Goal: Transaction & Acquisition: Purchase product/service

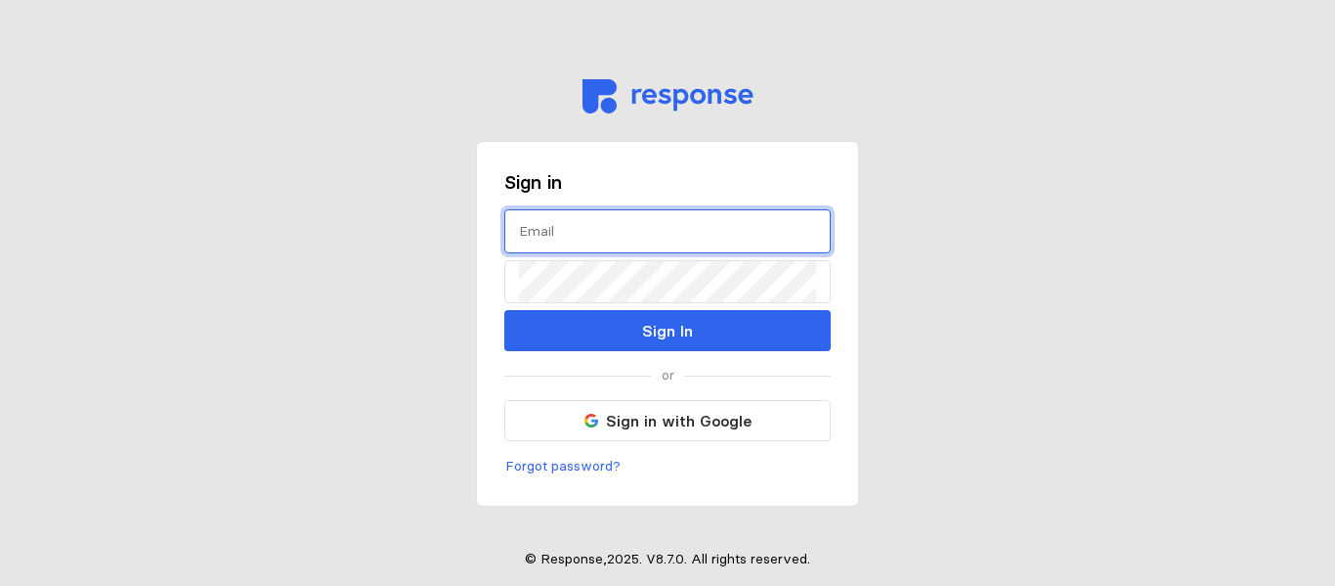
click at [602, 230] on input "text" at bounding box center [667, 231] width 297 height 42
type input "S"
type input "[EMAIL_ADDRESS][DOMAIN_NAME]"
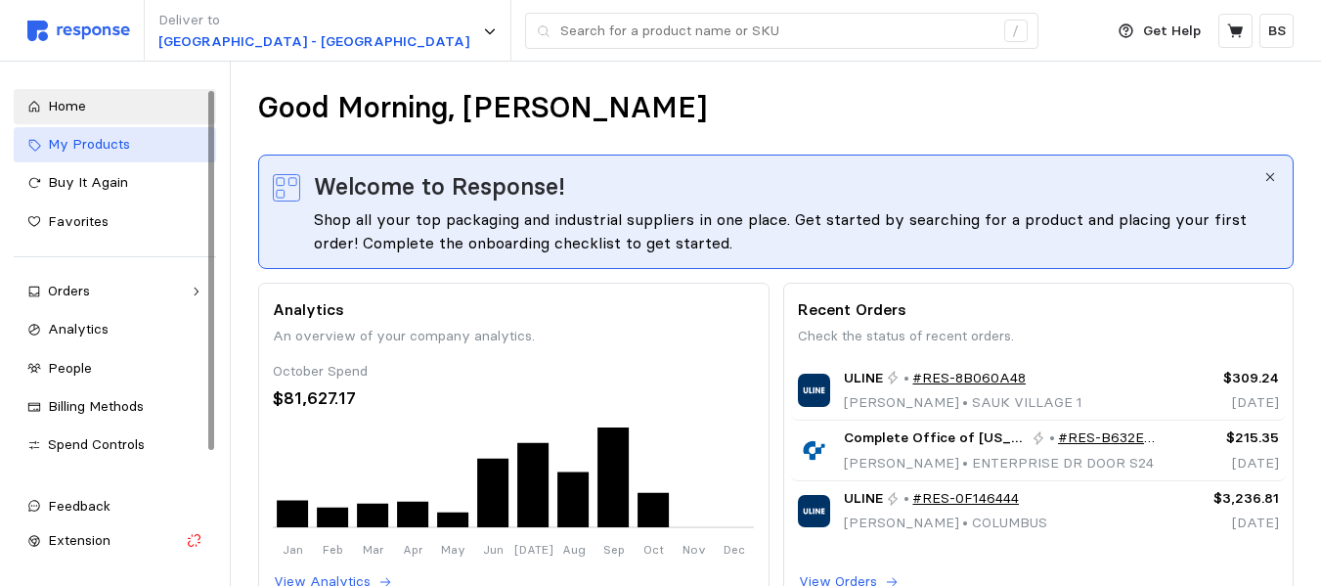
click at [113, 142] on span "My Products" at bounding box center [89, 144] width 82 height 18
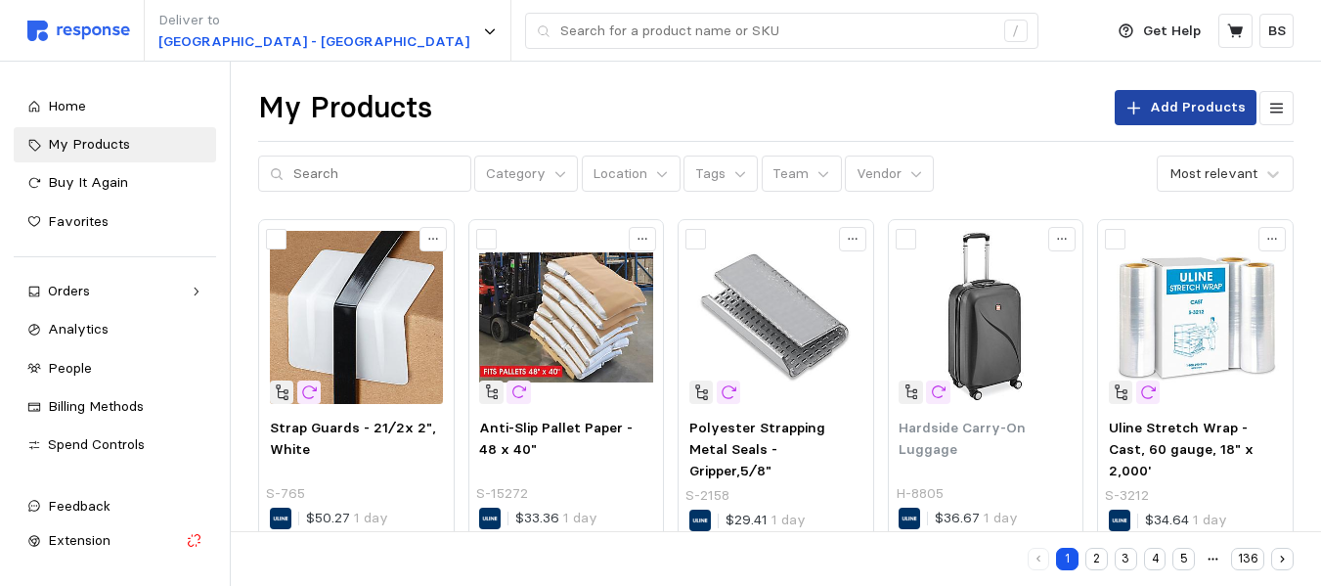
click at [1174, 102] on p "Add Products" at bounding box center [1198, 108] width 96 height 22
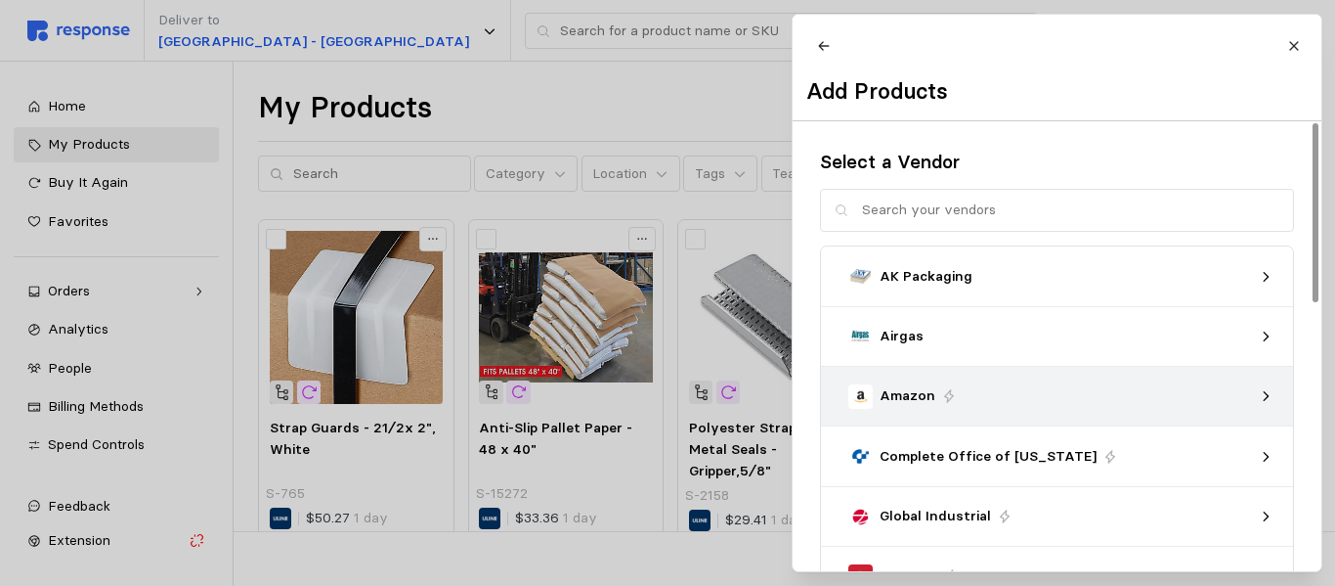
click at [928, 407] on p "Amazon" at bounding box center [908, 396] width 56 height 22
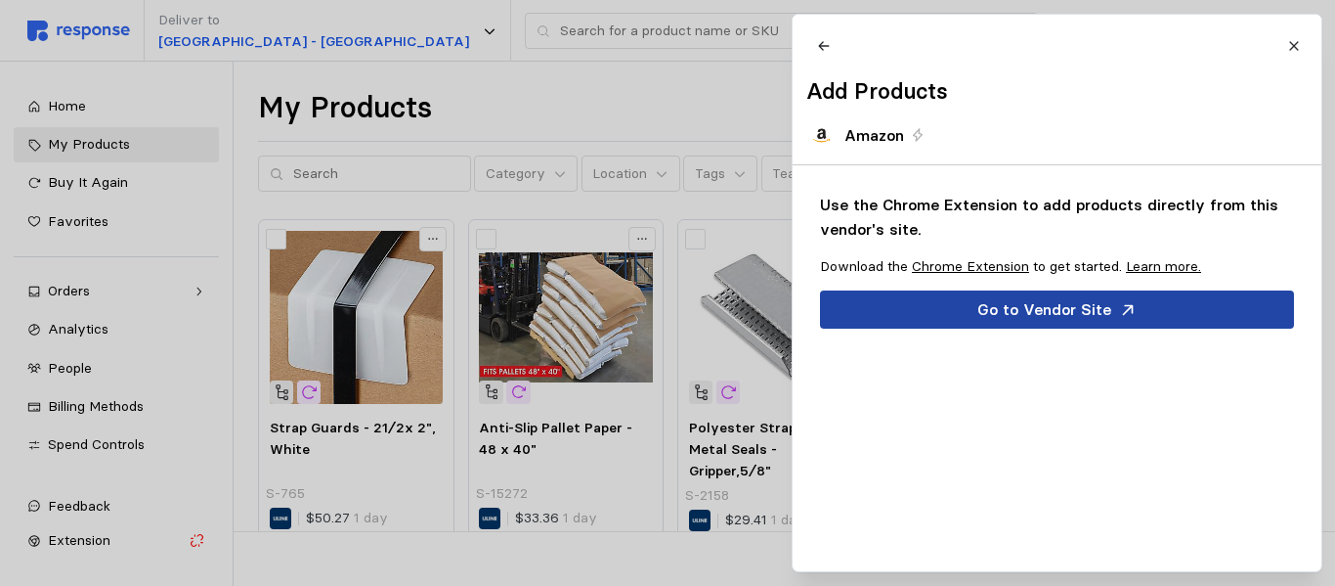
click at [1039, 322] on p "Go to Vendor Site" at bounding box center [1045, 309] width 134 height 24
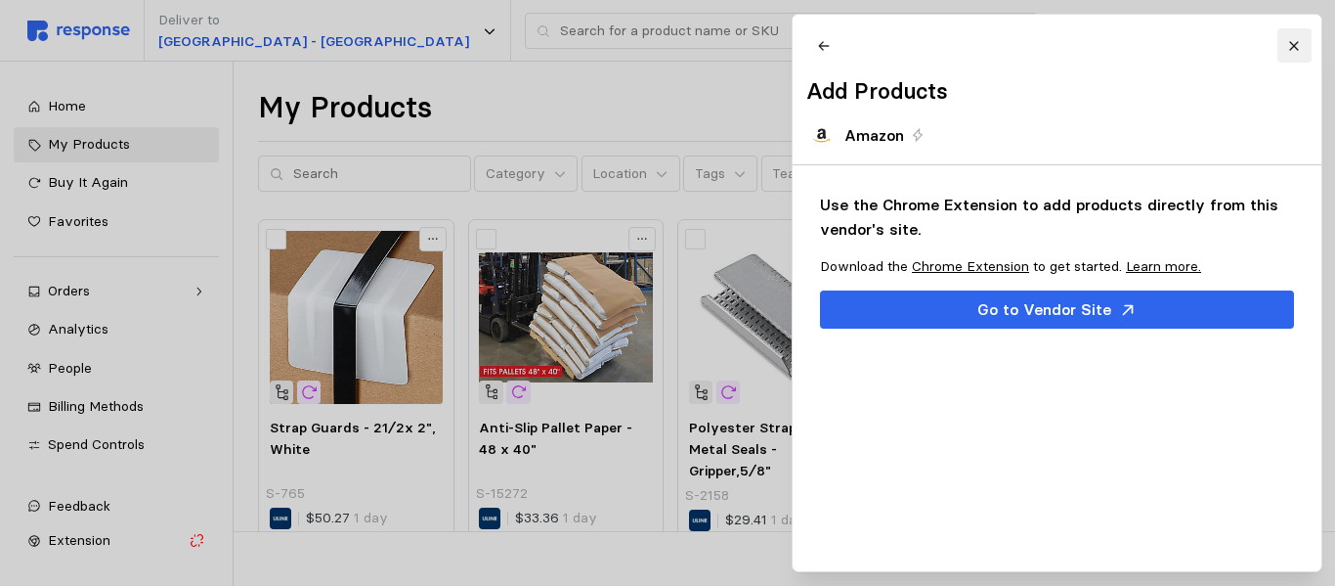
click at [1300, 51] on icon at bounding box center [1295, 46] width 14 height 14
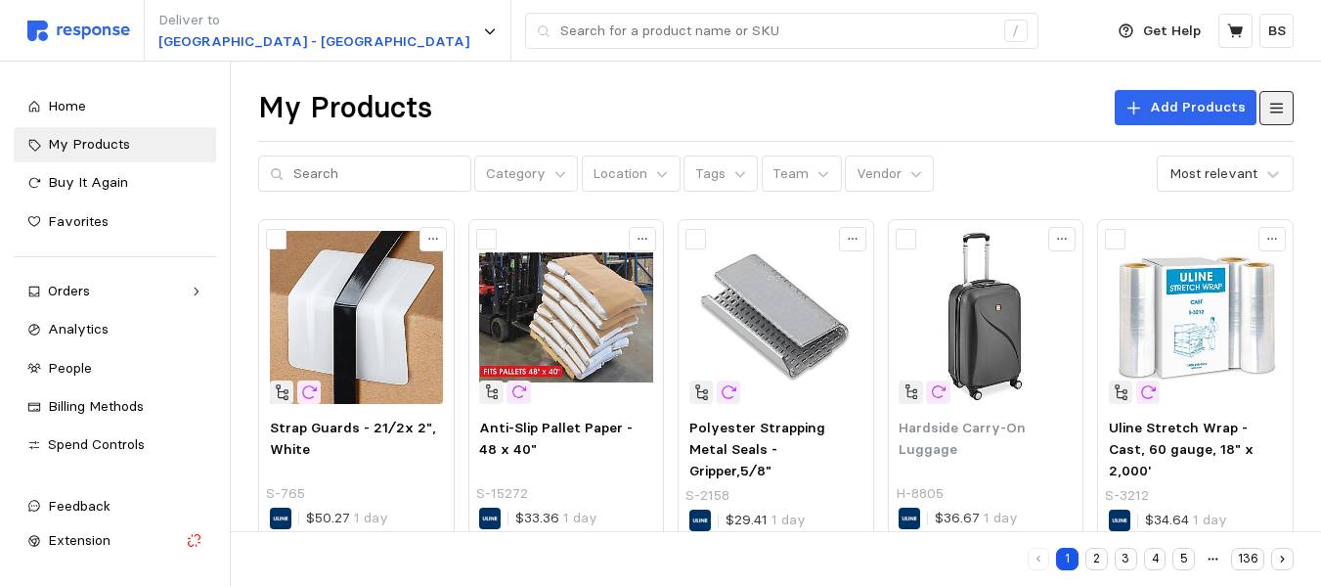
click at [1291, 107] on button at bounding box center [1276, 108] width 34 height 34
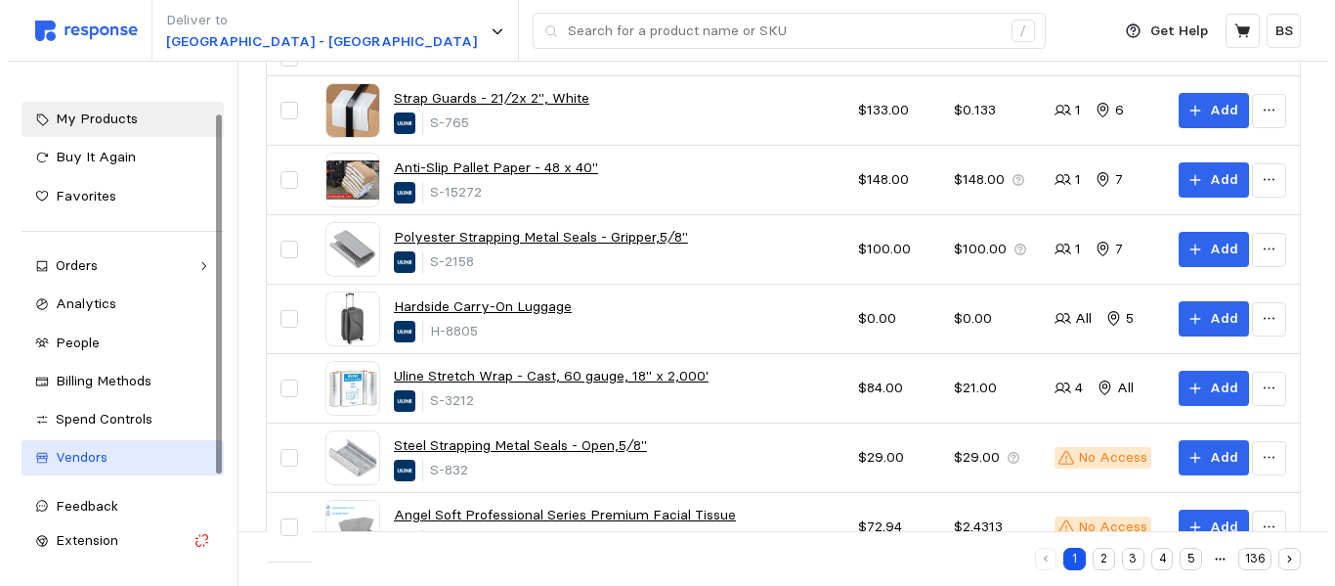
scroll to position [196, 0]
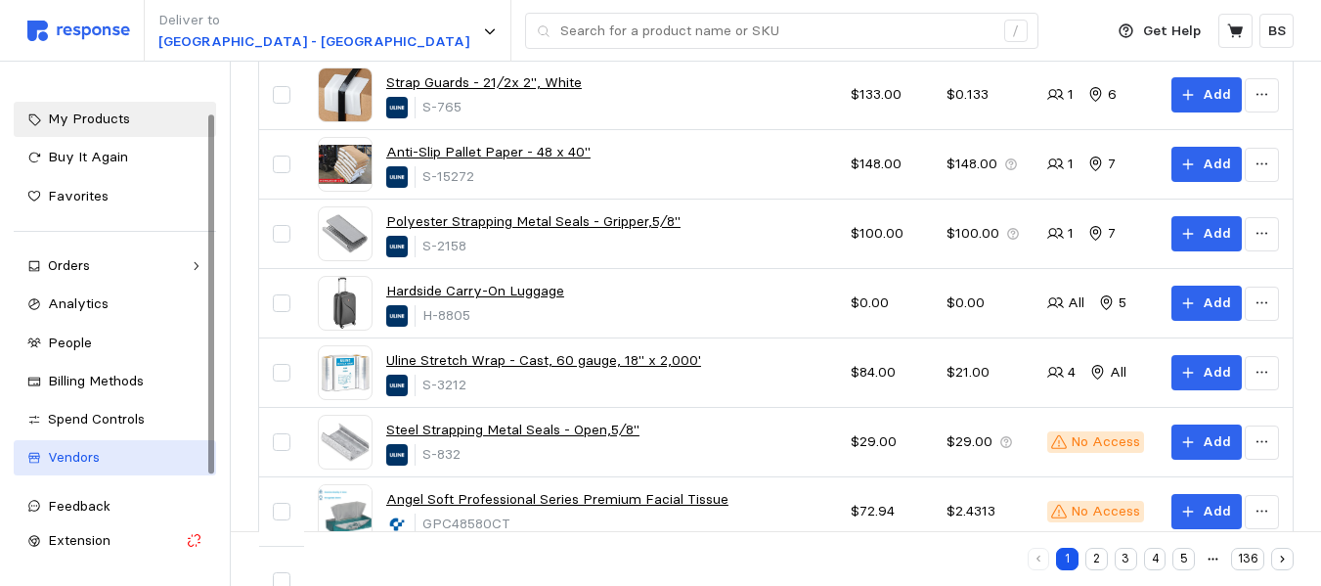
click at [96, 461] on span "Vendors" at bounding box center [74, 457] width 52 height 18
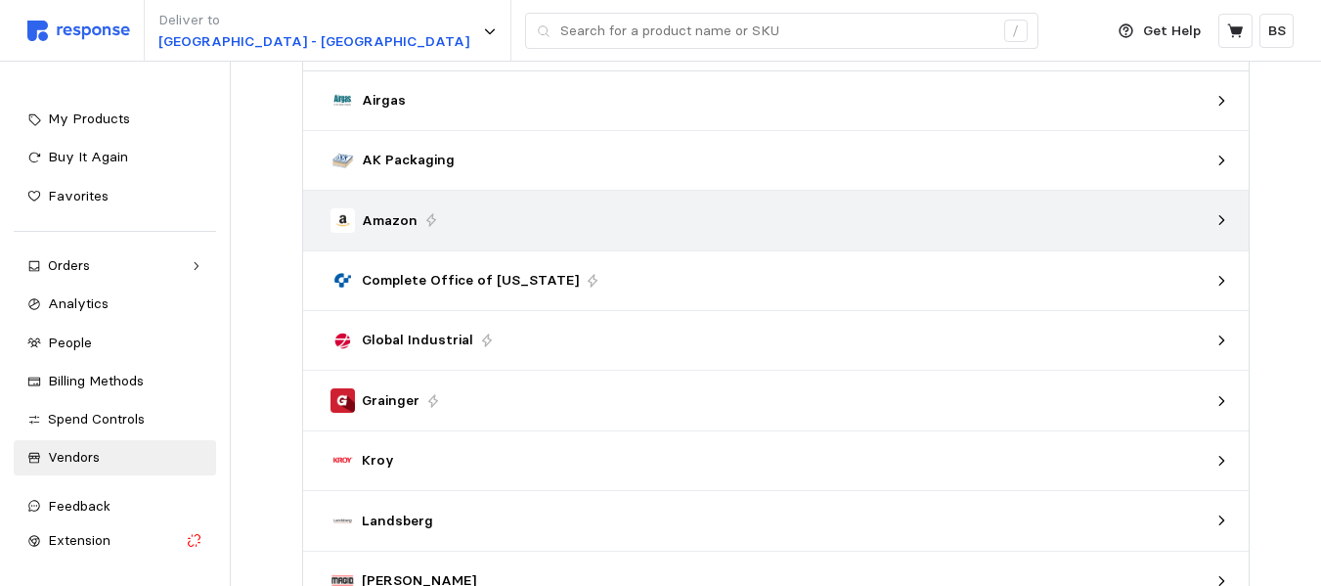
click at [394, 226] on p "Amazon" at bounding box center [390, 221] width 56 height 22
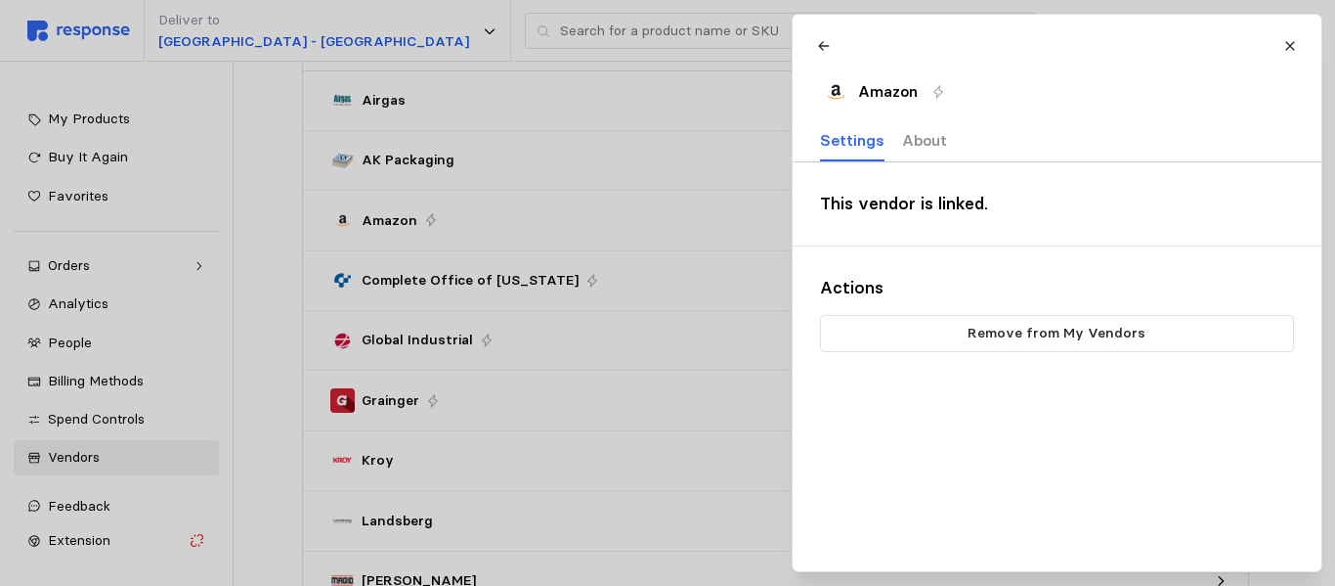
click at [921, 151] on p "About" at bounding box center [923, 140] width 45 height 24
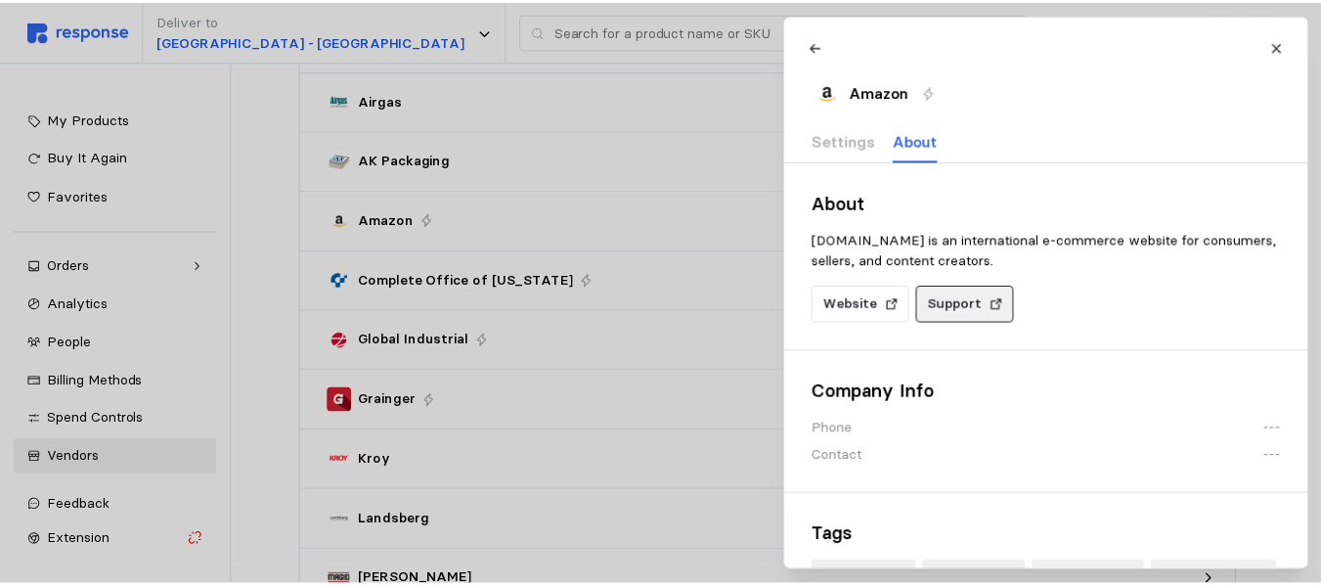
scroll to position [50, 0]
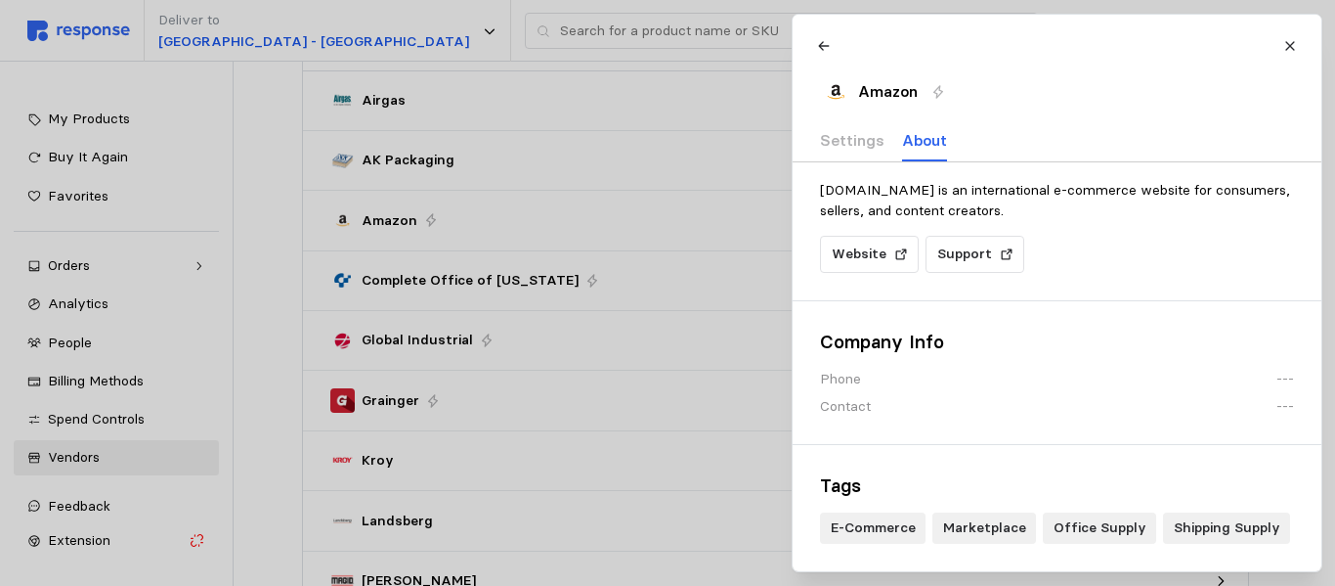
click at [657, 155] on div at bounding box center [667, 293] width 1335 height 586
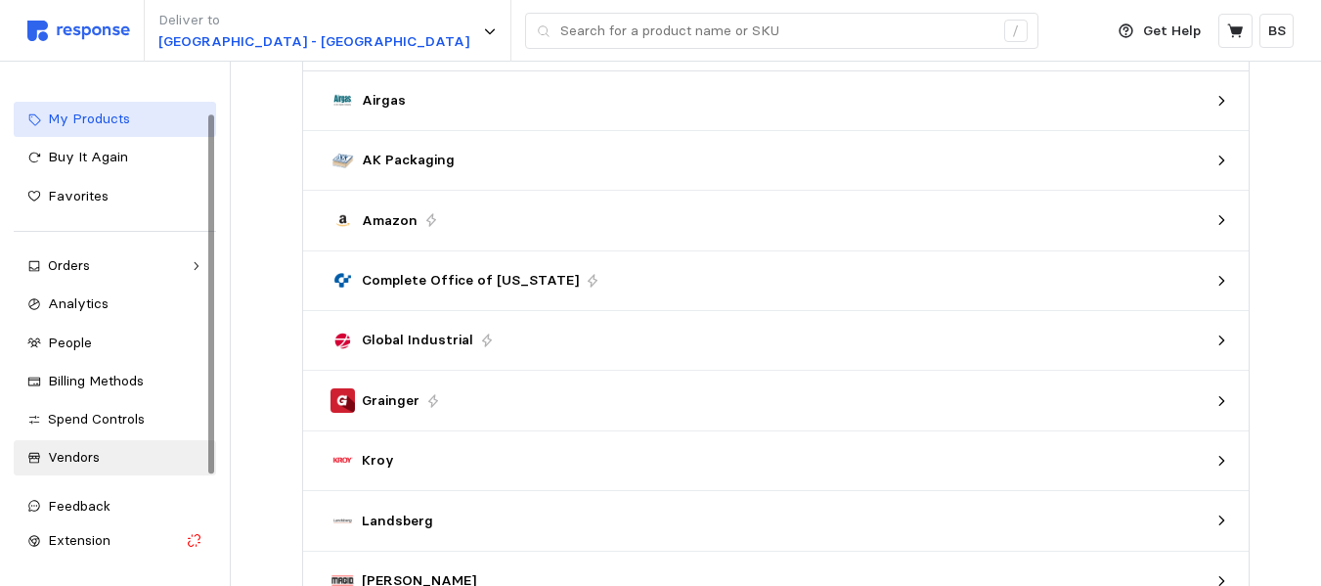
click at [108, 113] on span "My Products" at bounding box center [89, 118] width 82 height 18
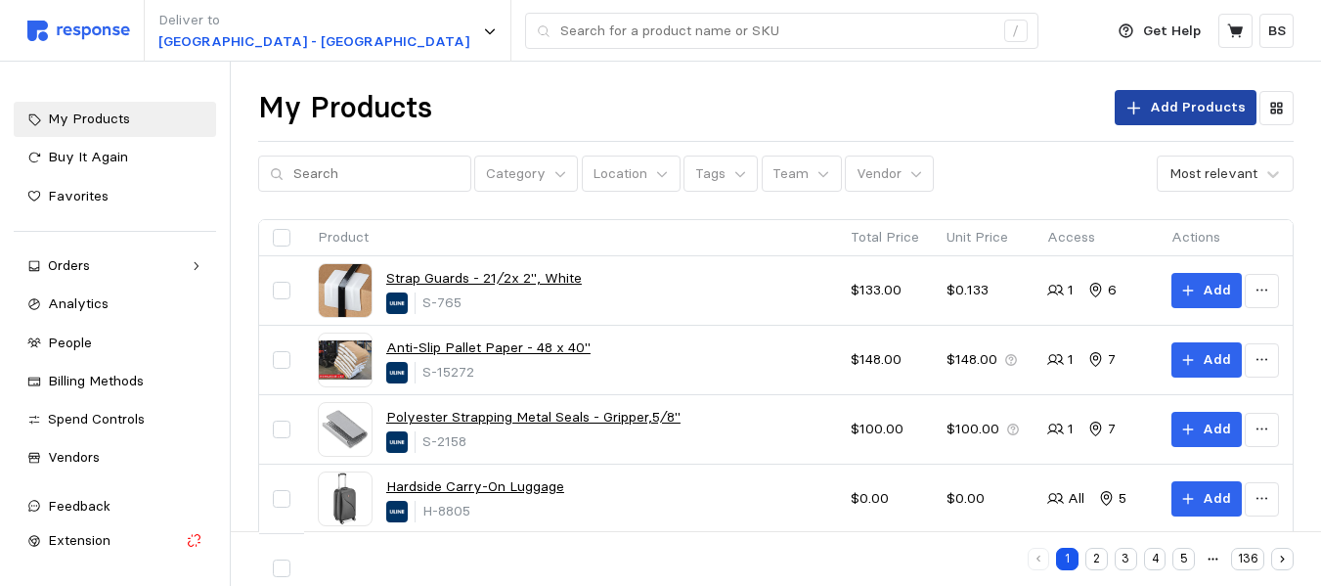
click at [1159, 100] on p "Add Products" at bounding box center [1198, 108] width 96 height 22
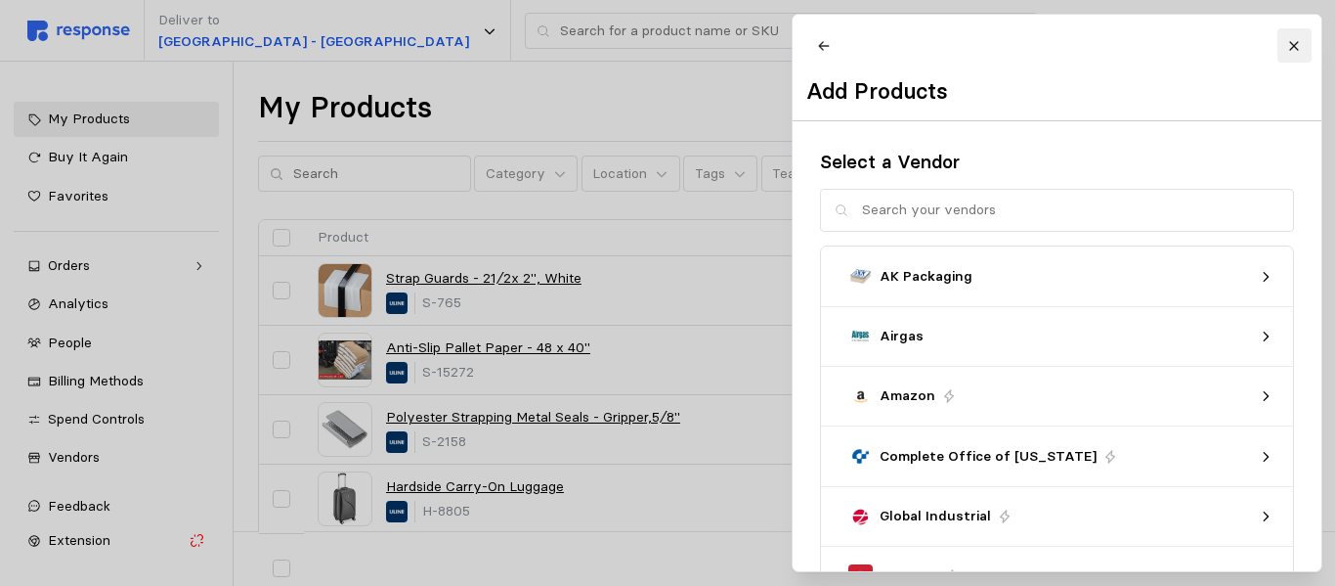
click at [1302, 45] on button at bounding box center [1294, 45] width 34 height 34
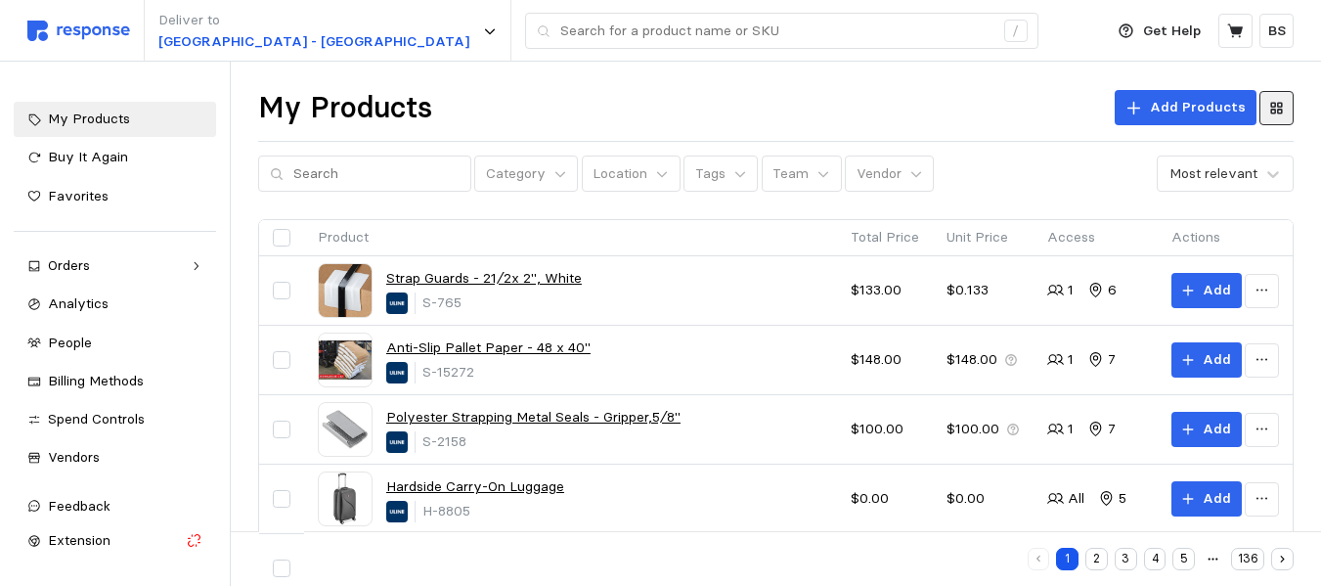
click at [1291, 99] on button at bounding box center [1276, 108] width 34 height 34
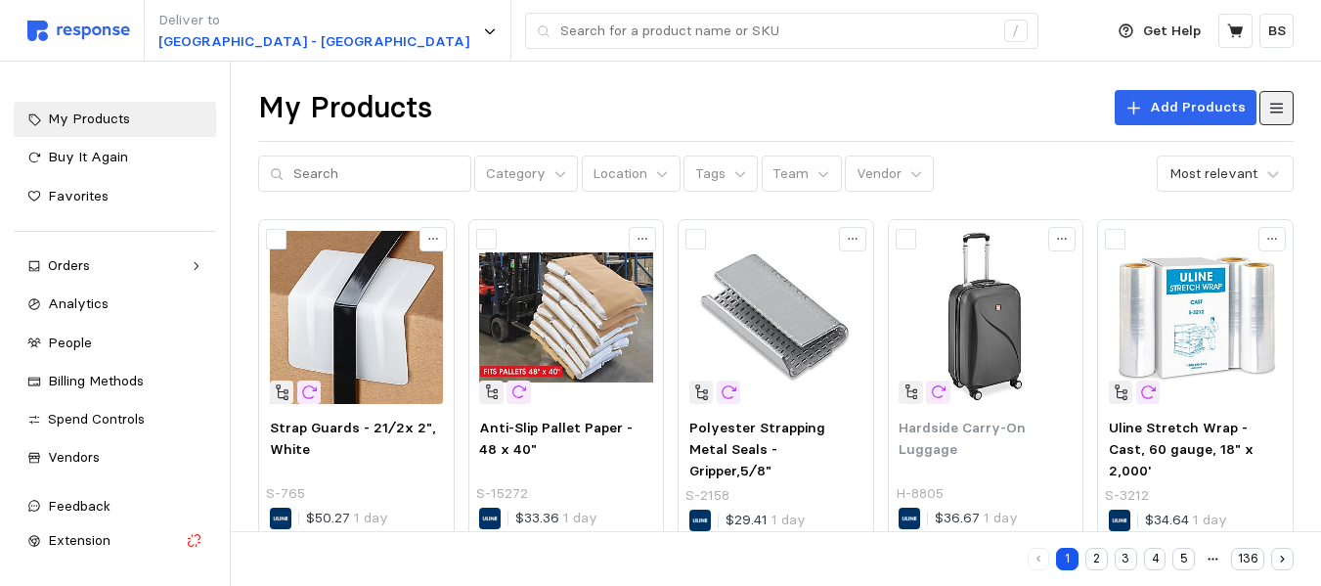
click at [1272, 112] on icon at bounding box center [1277, 108] width 14 height 10
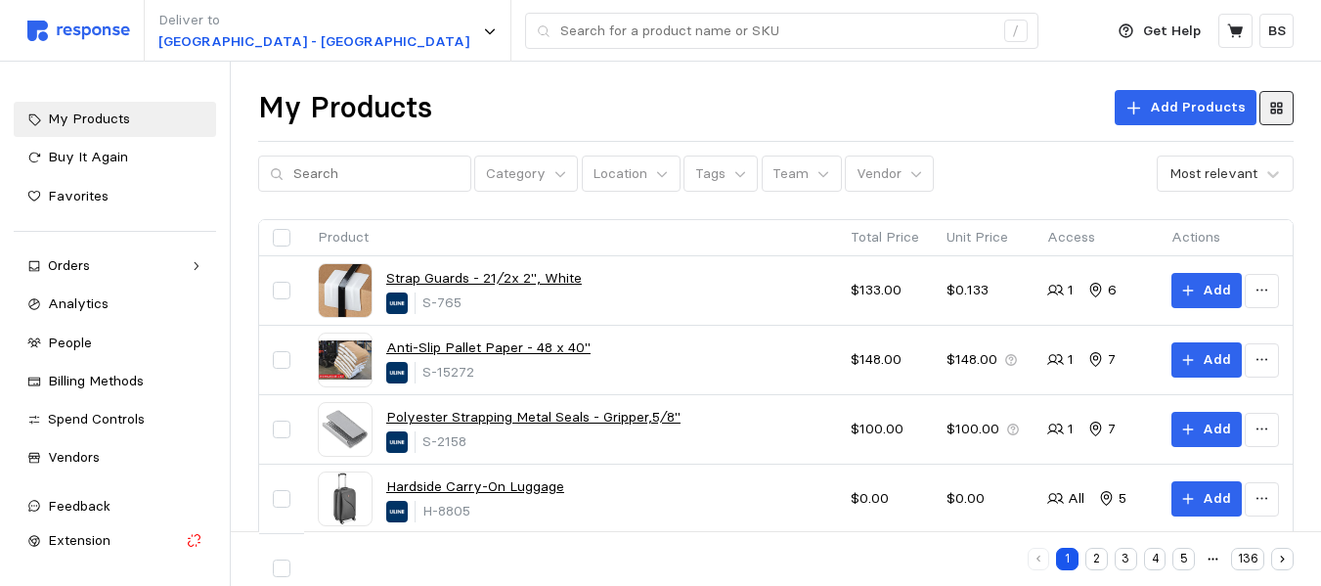
click at [1272, 112] on icon at bounding box center [1276, 108] width 13 height 13
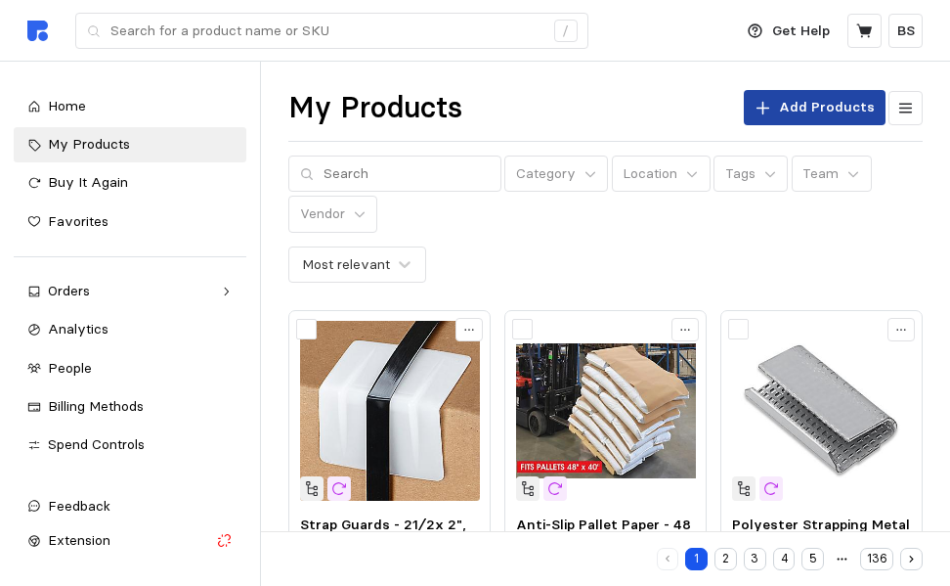
click at [816, 102] on p "Add Products" at bounding box center [827, 108] width 96 height 22
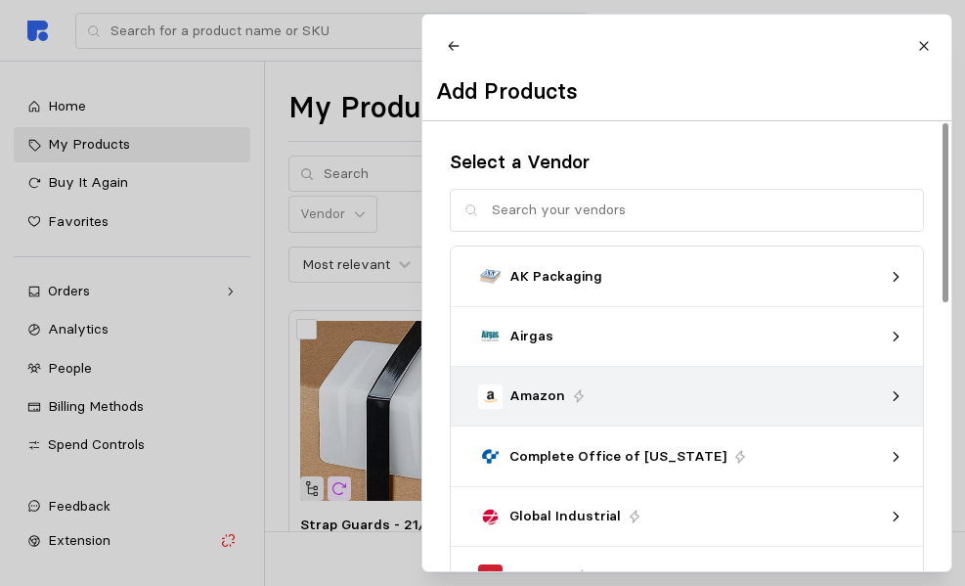
click at [729, 405] on div "Amazon" at bounding box center [680, 396] width 404 height 24
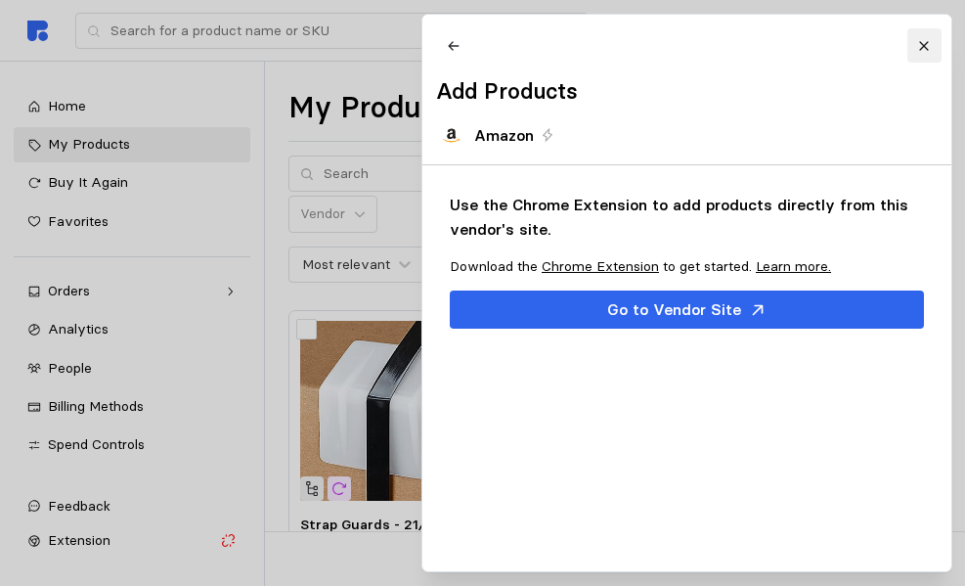
click at [914, 33] on button at bounding box center [923, 45] width 34 height 34
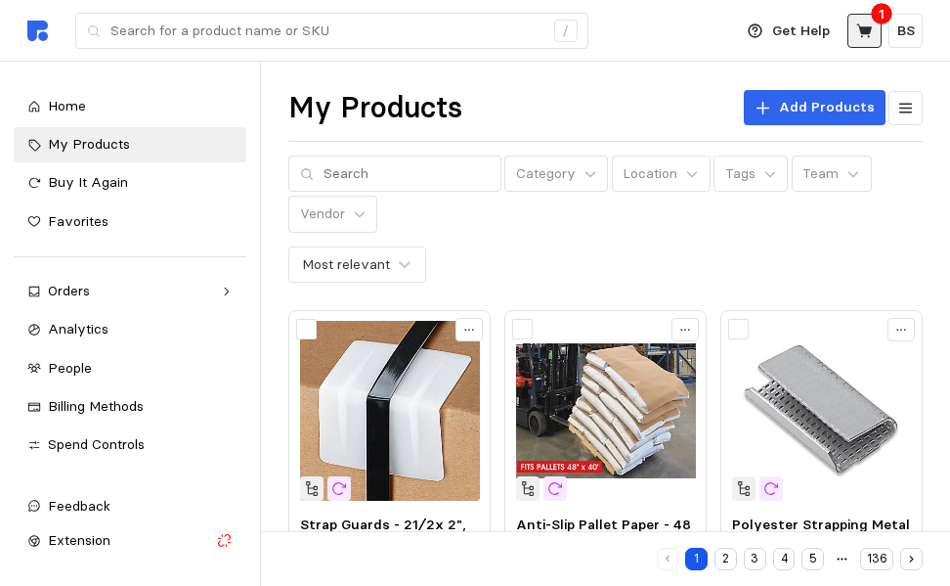
click at [864, 34] on icon at bounding box center [864, 30] width 16 height 14
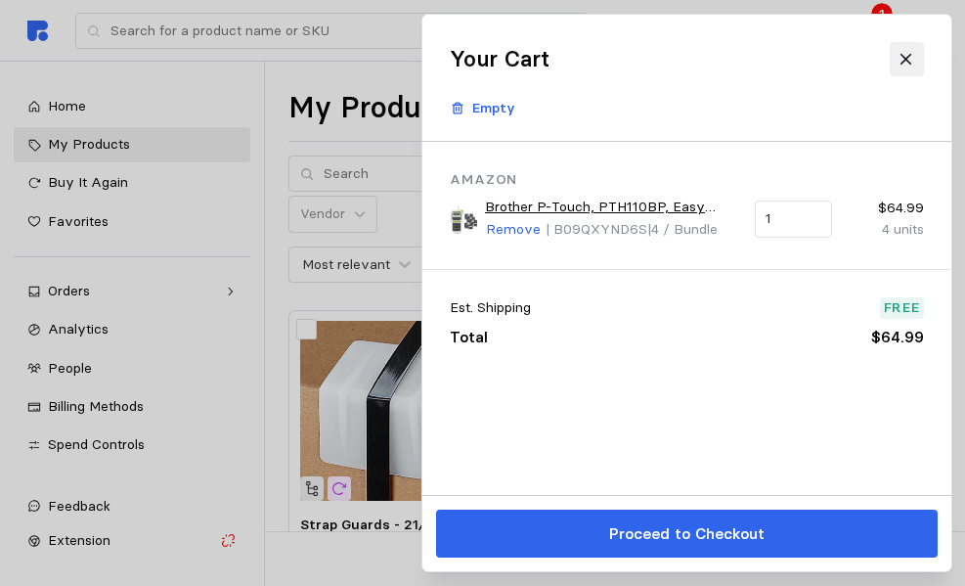
click at [915, 56] on button at bounding box center [906, 59] width 34 height 34
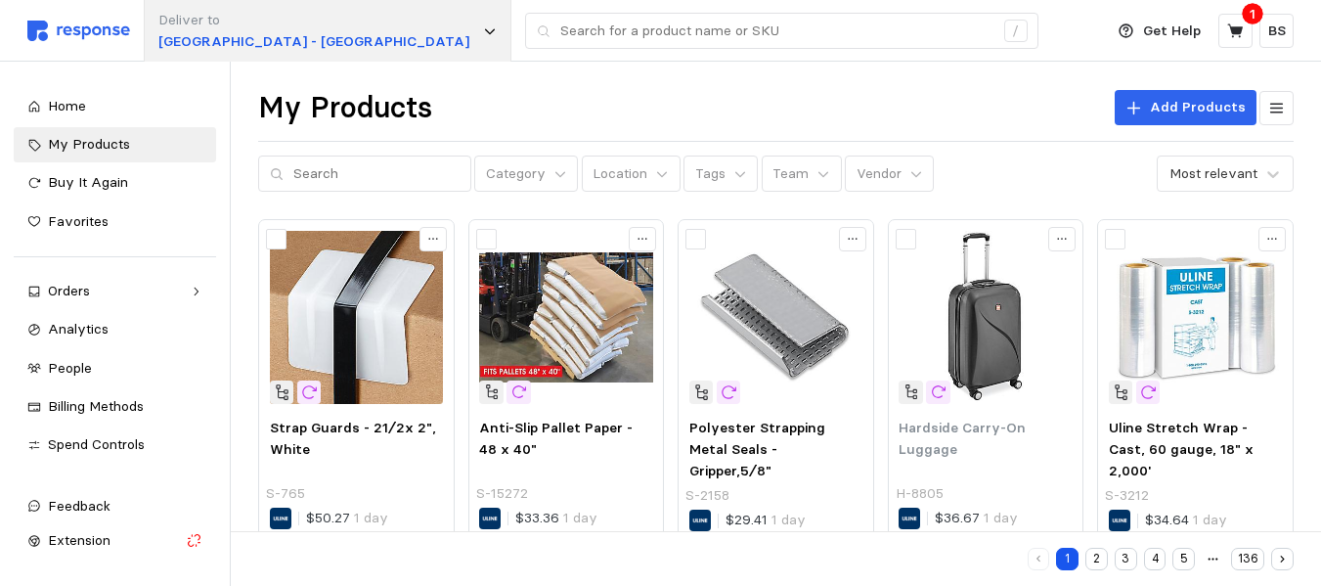
click at [308, 33] on p "[GEOGRAPHIC_DATA] - [GEOGRAPHIC_DATA]" at bounding box center [313, 42] width 311 height 22
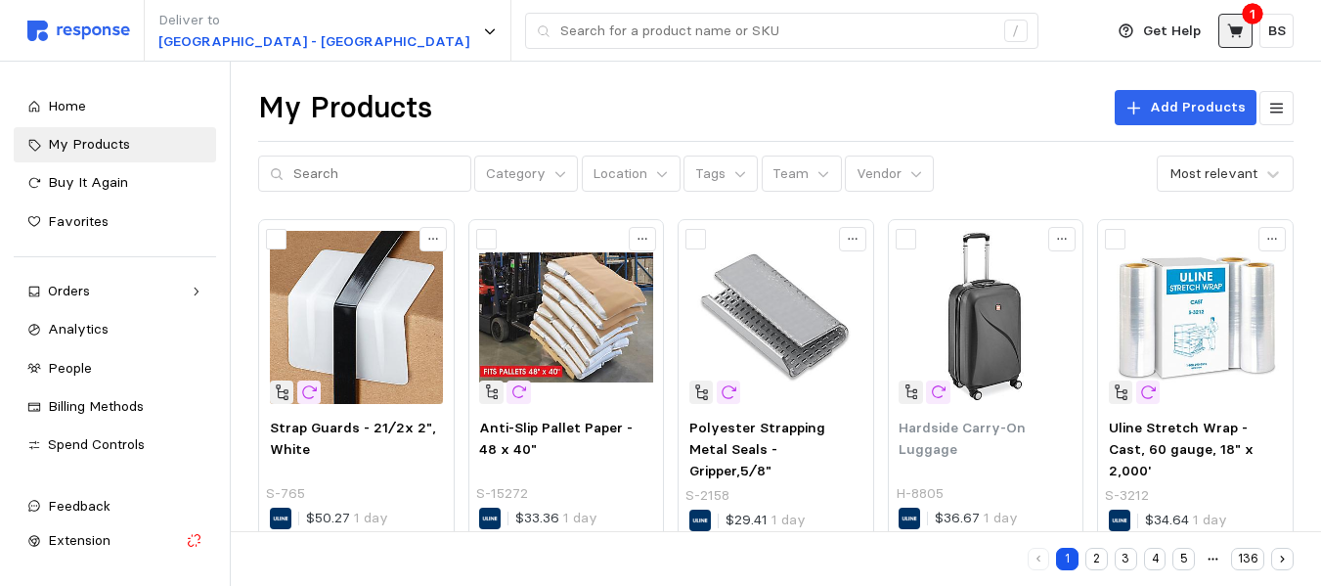
click at [964, 23] on button at bounding box center [1235, 31] width 34 height 34
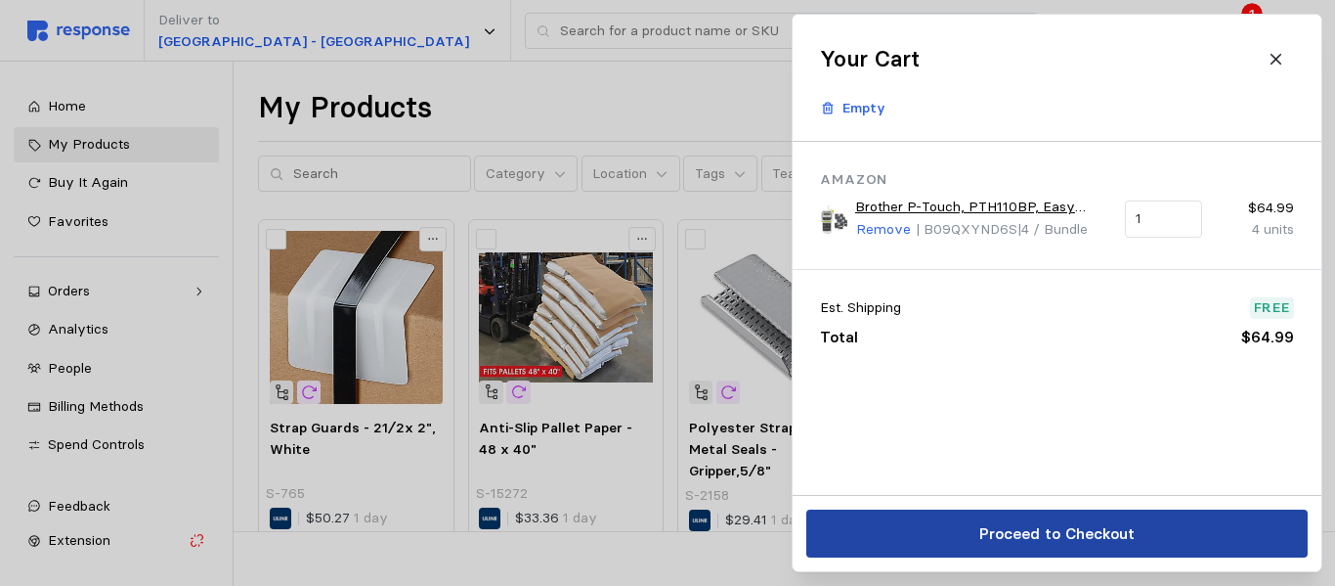
click at [964, 526] on p "Proceed to Checkout" at bounding box center [1056, 533] width 155 height 24
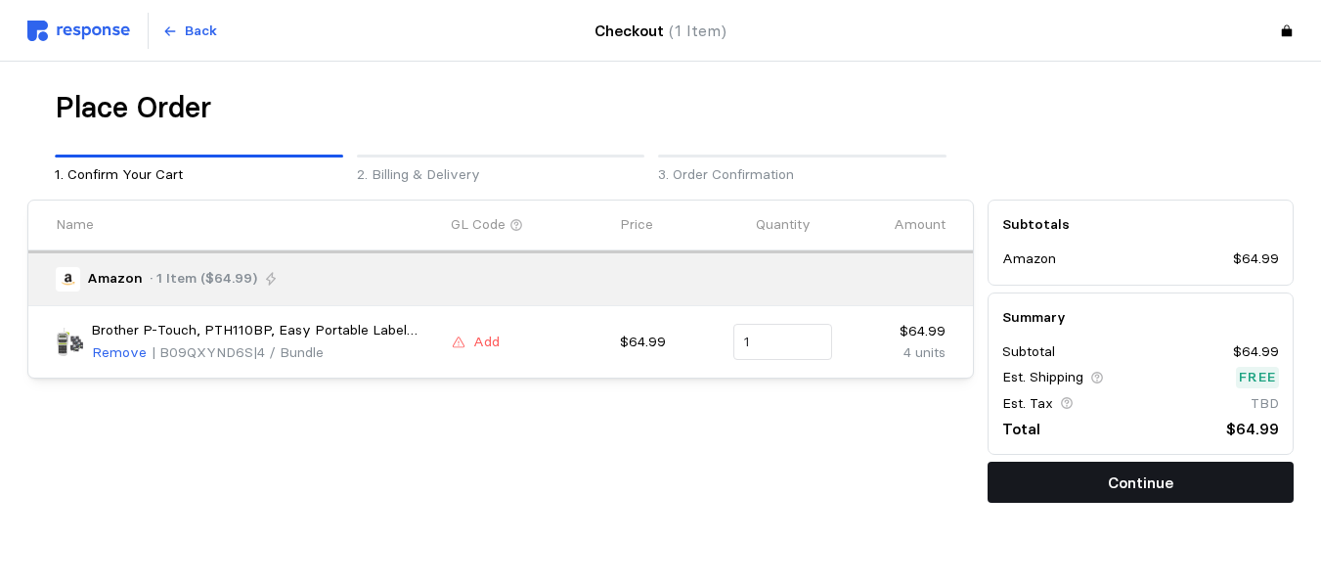
click at [964, 483] on button "Continue" at bounding box center [1140, 481] width 306 height 41
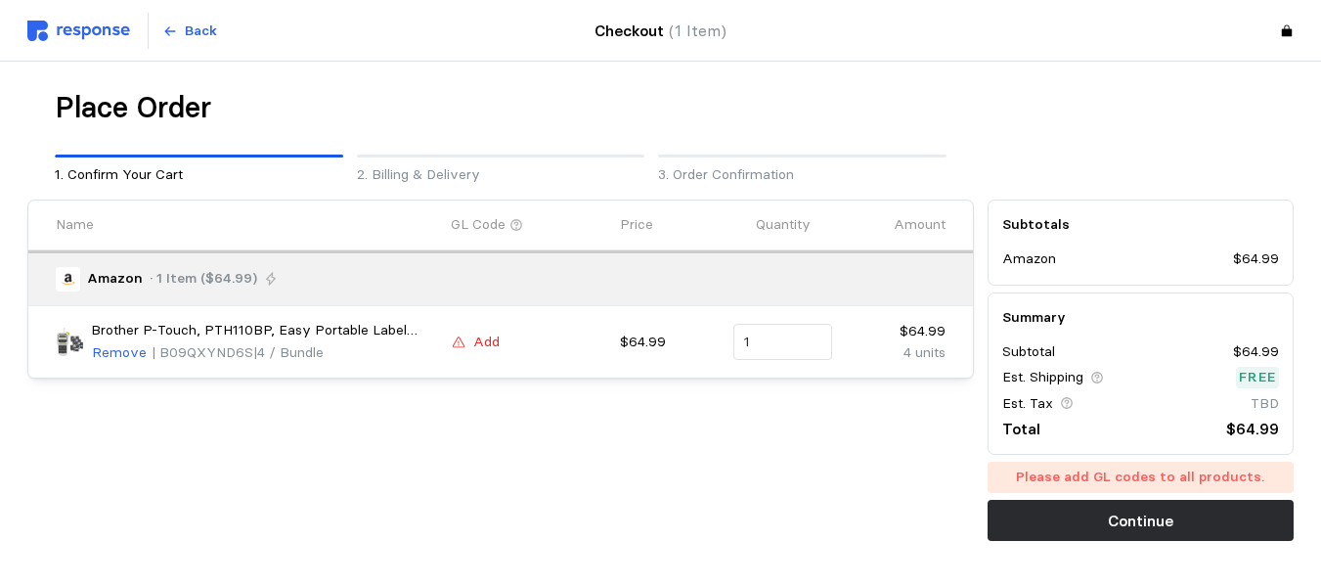
click at [481, 334] on p "Add" at bounding box center [486, 342] width 26 height 22
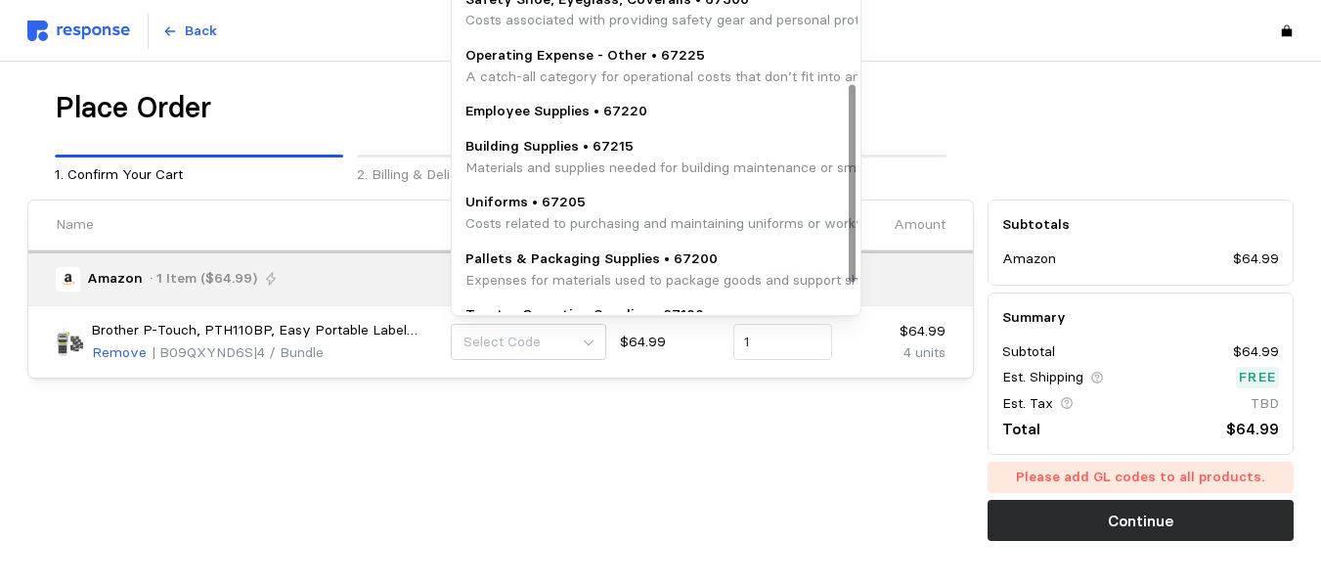
scroll to position [196, 0]
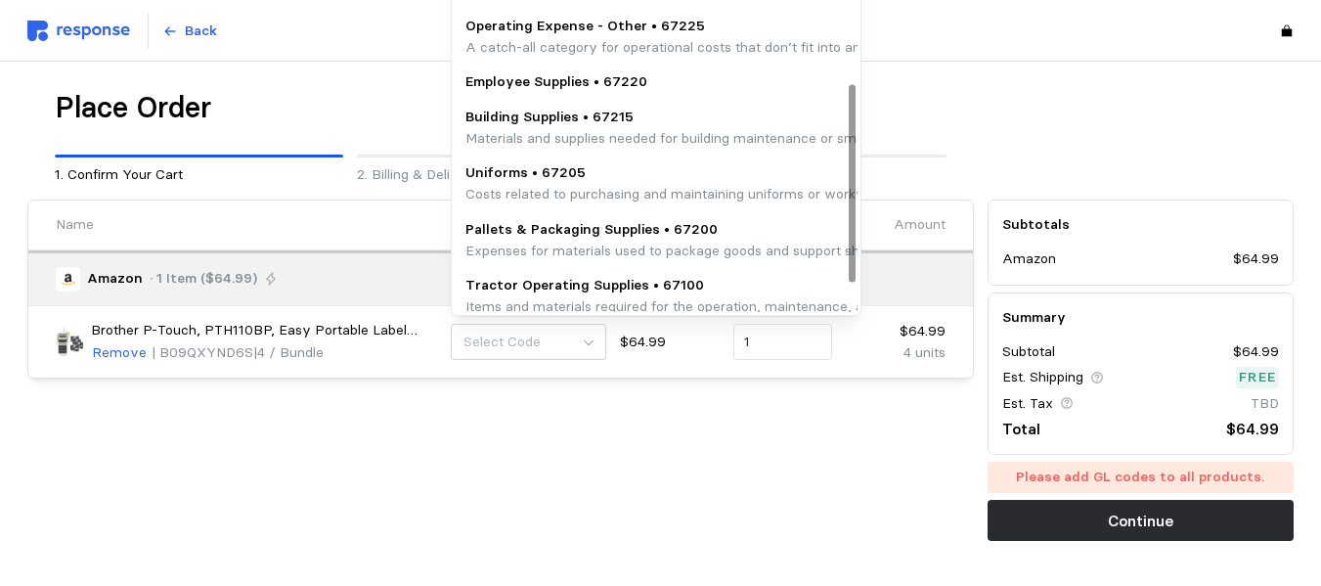
click at [567, 78] on p "Employee Supplies • 67220" at bounding box center [556, 82] width 182 height 22
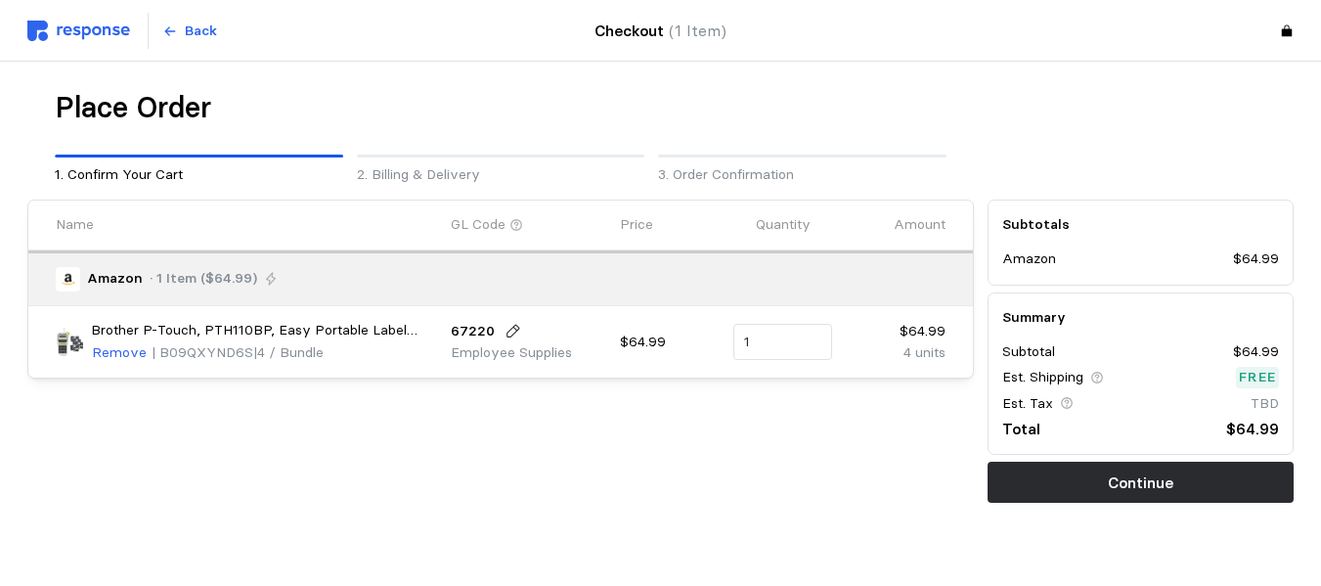
click at [474, 328] on p "67220" at bounding box center [473, 332] width 44 height 22
click at [510, 331] on icon at bounding box center [513, 332] width 18 height 18
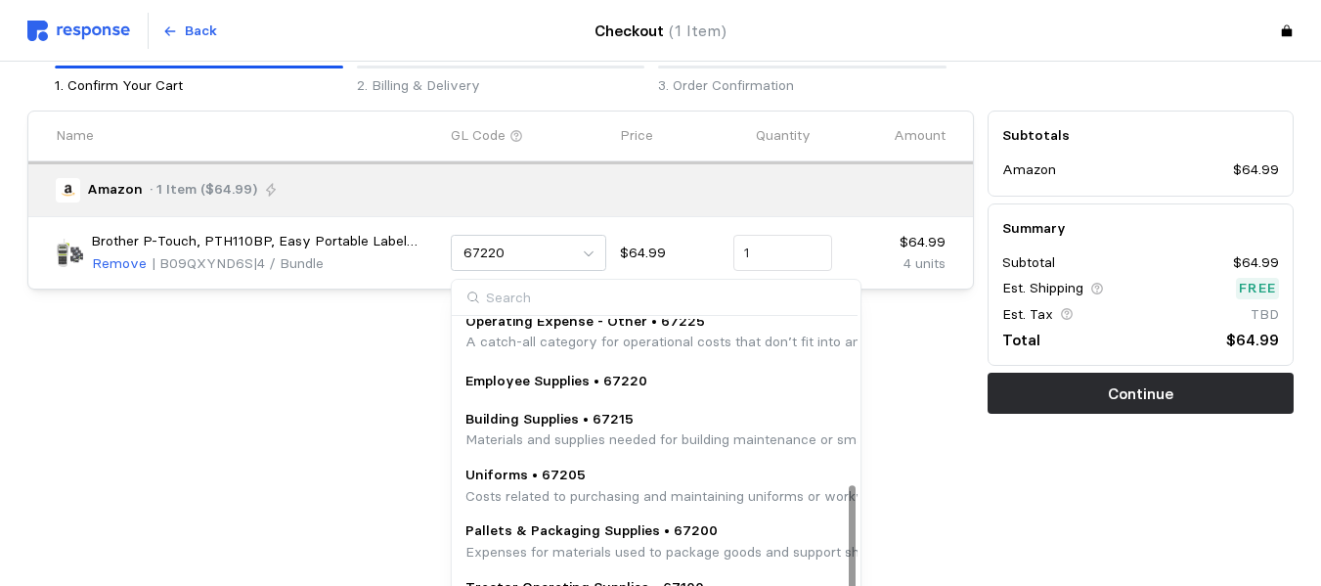
scroll to position [169, 0]
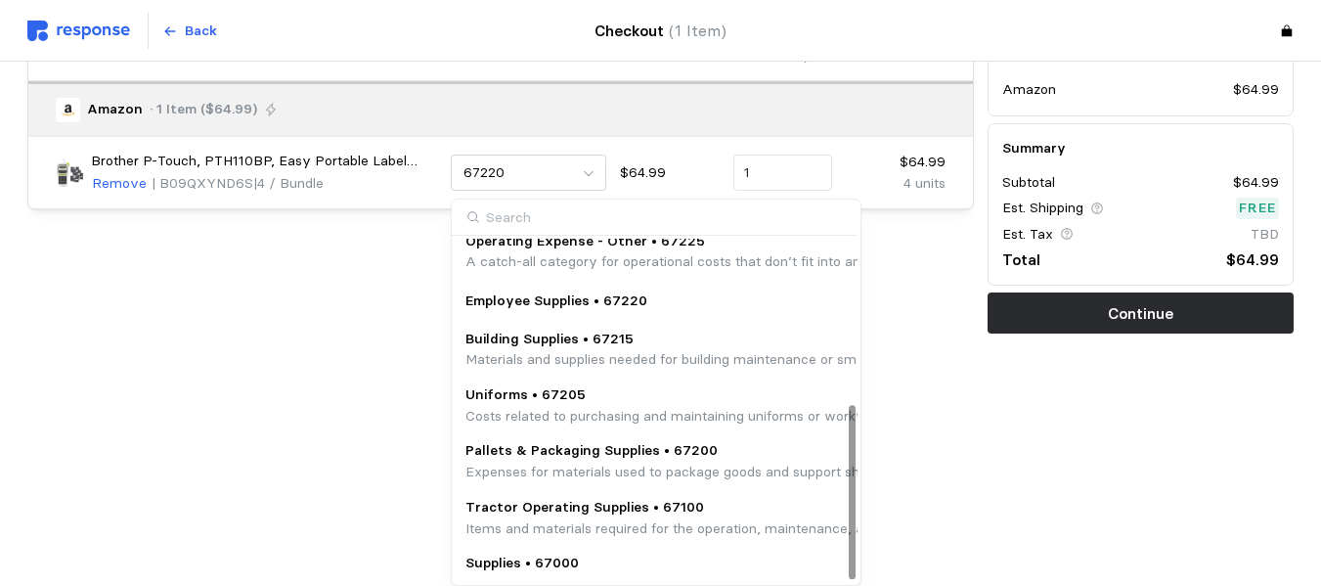
click at [503, 561] on p "Supplies • 67000" at bounding box center [521, 563] width 113 height 22
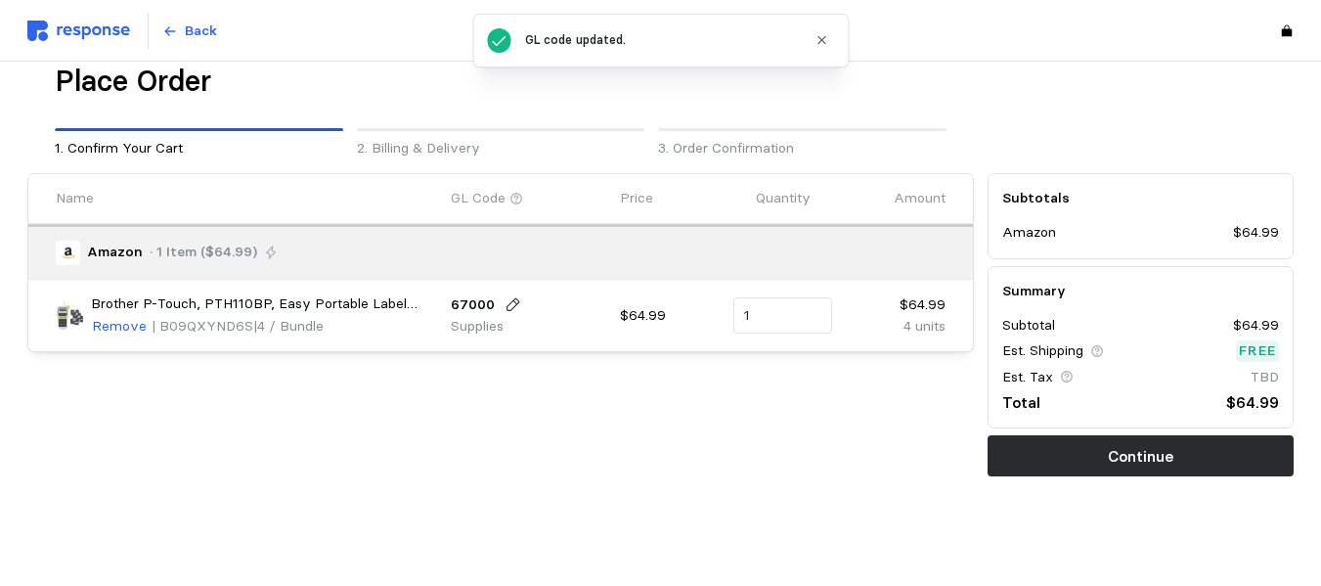
scroll to position [26, 0]
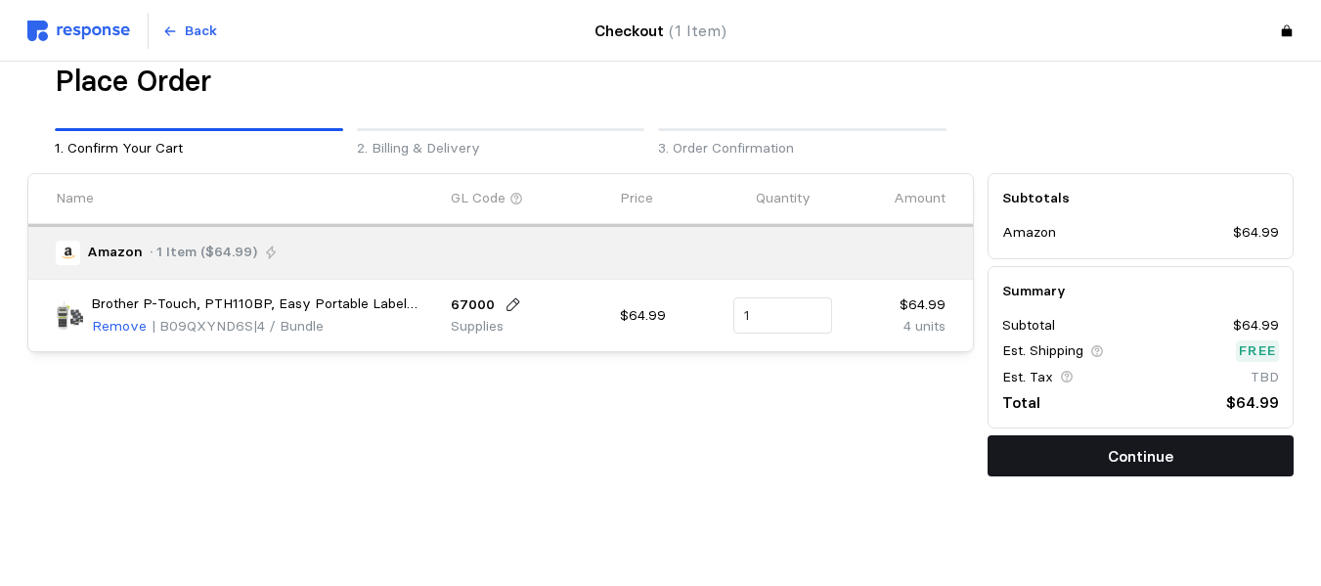
click at [964, 451] on p "Continue" at bounding box center [1141, 456] width 66 height 24
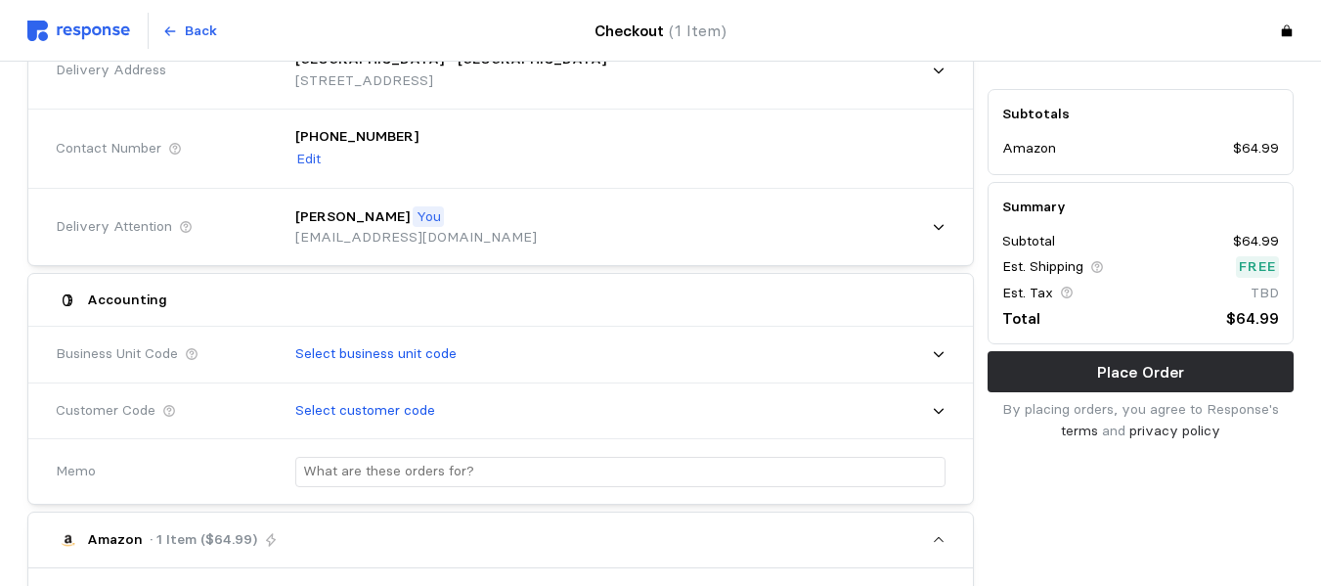
scroll to position [222, 0]
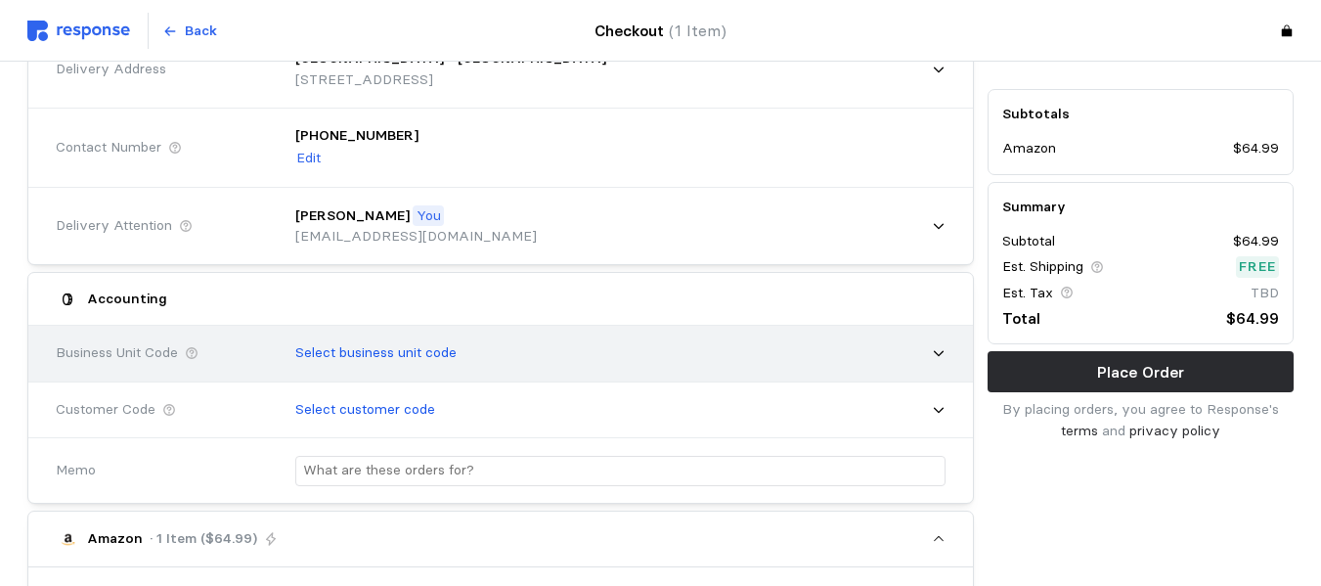
click at [936, 357] on icon at bounding box center [939, 353] width 14 height 14
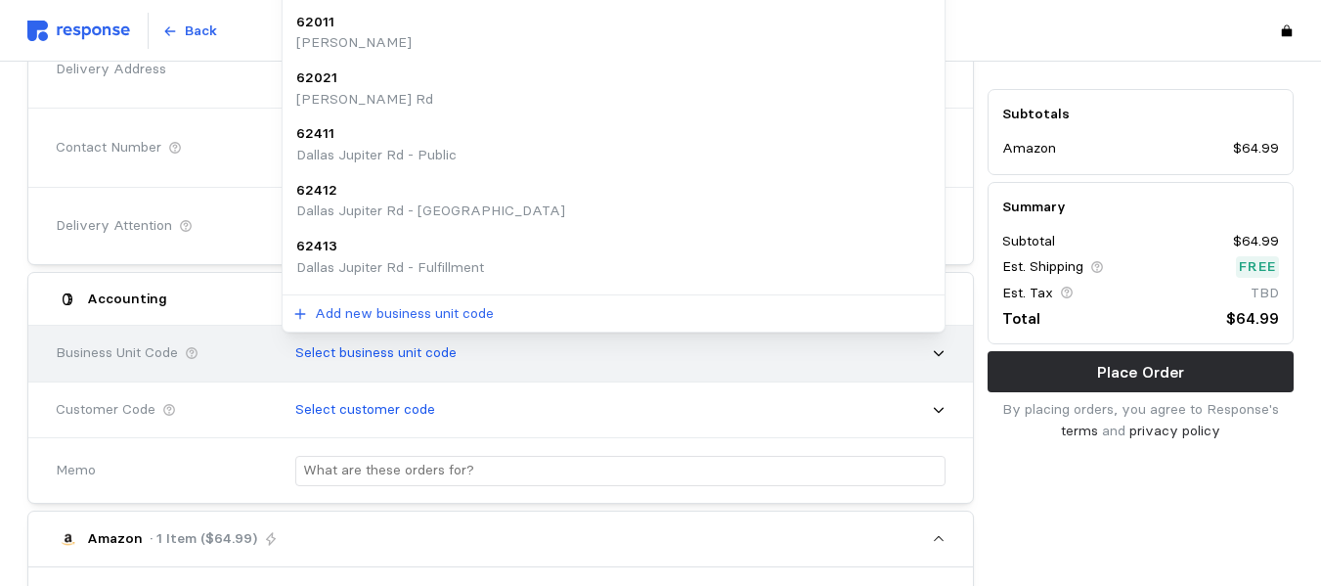
scroll to position [0, 0]
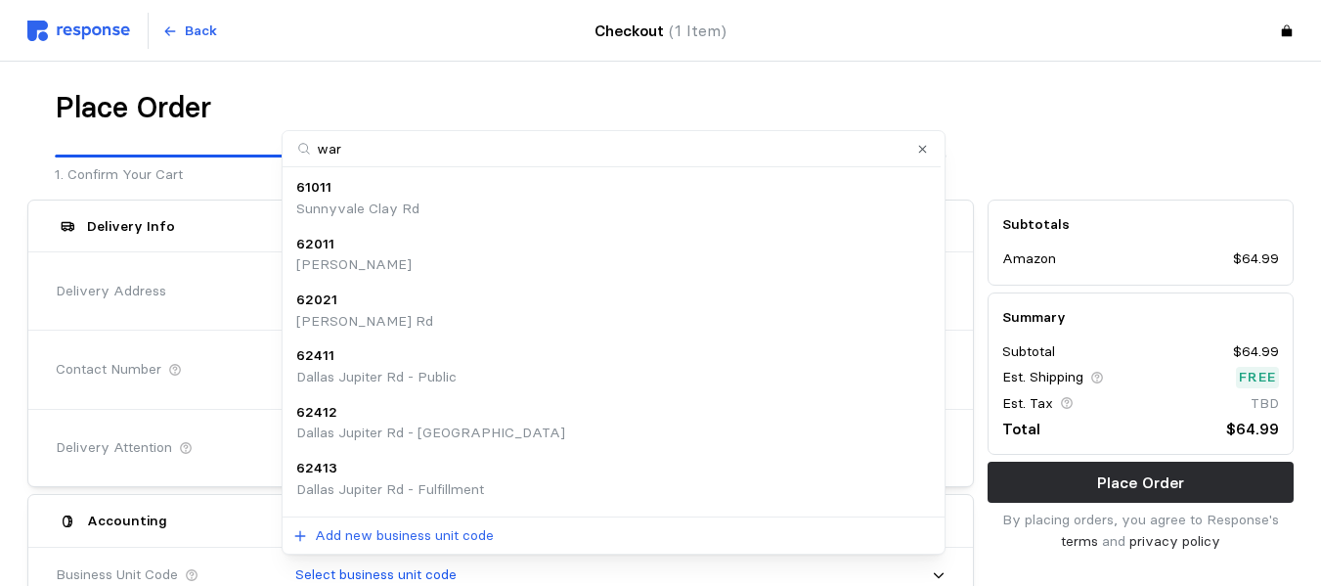
type input "ware"
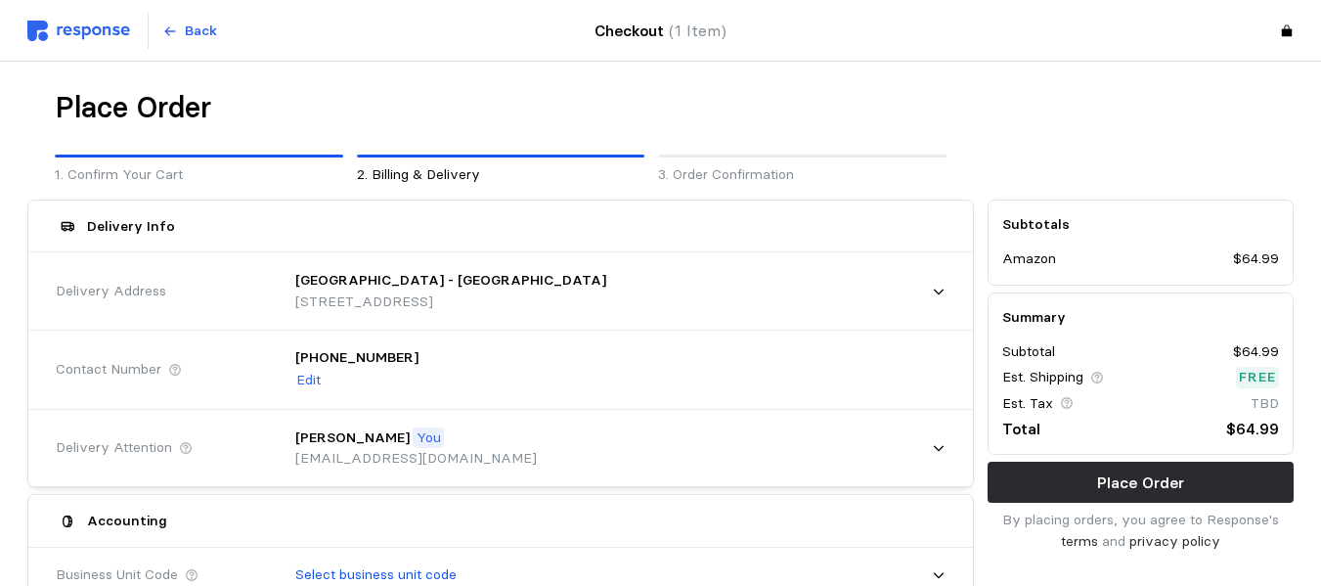
click at [771, 364] on div "+1 (715) 315-9459 Edit" at bounding box center [614, 368] width 664 height 71
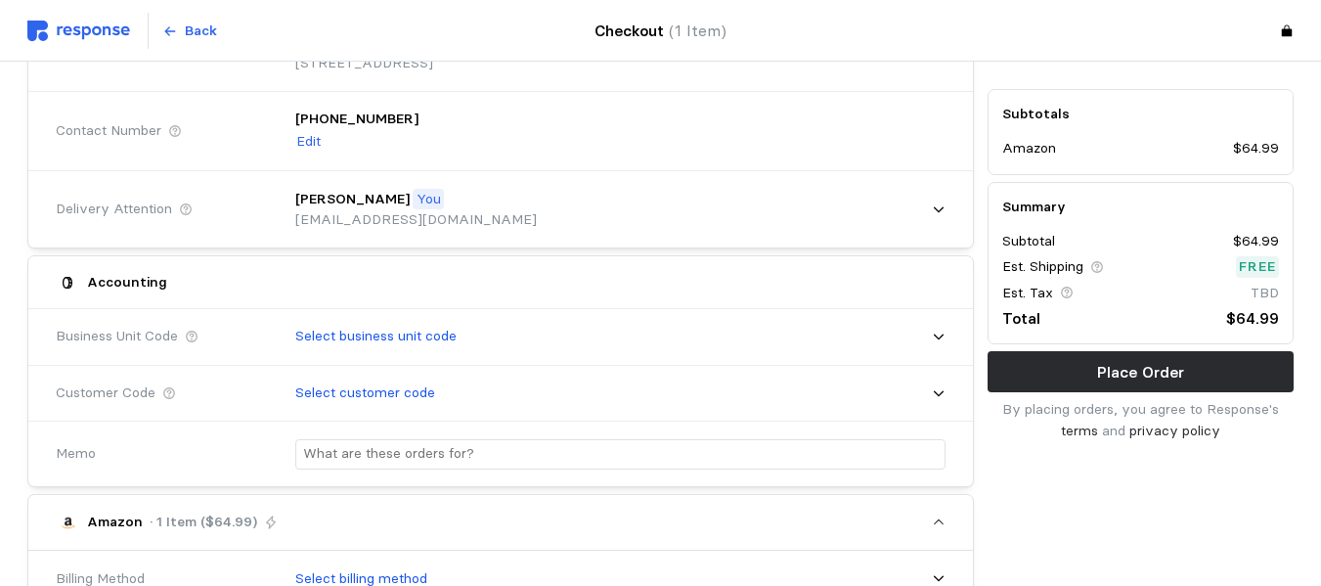
scroll to position [293, 0]
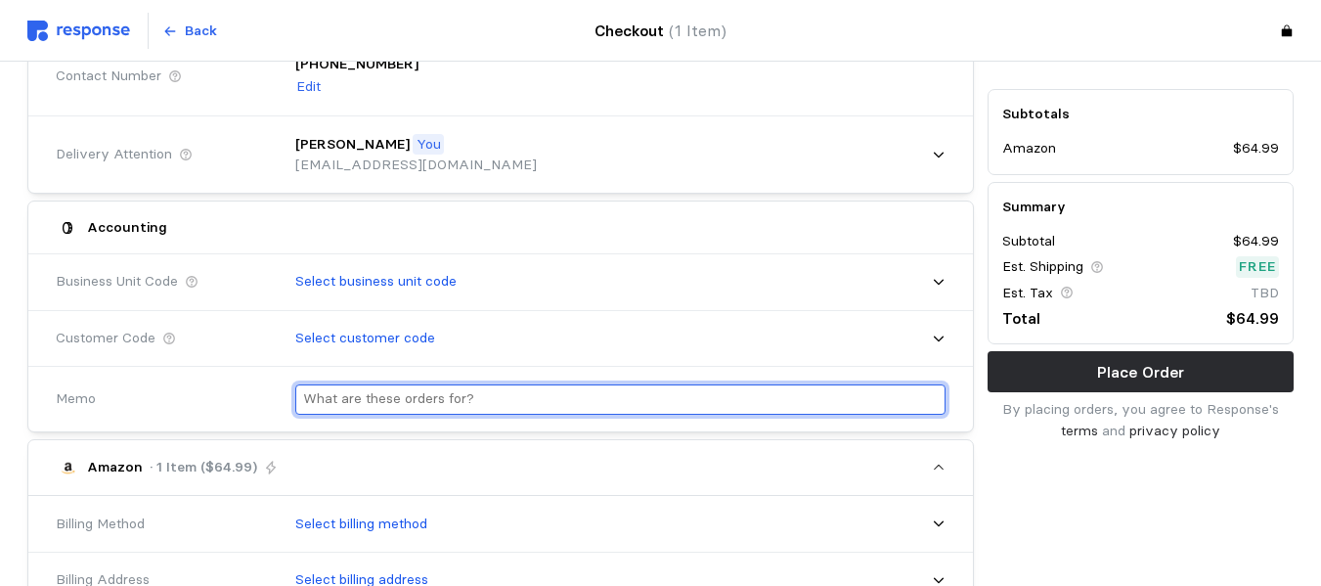
click at [391, 395] on input "text" at bounding box center [620, 399] width 635 height 28
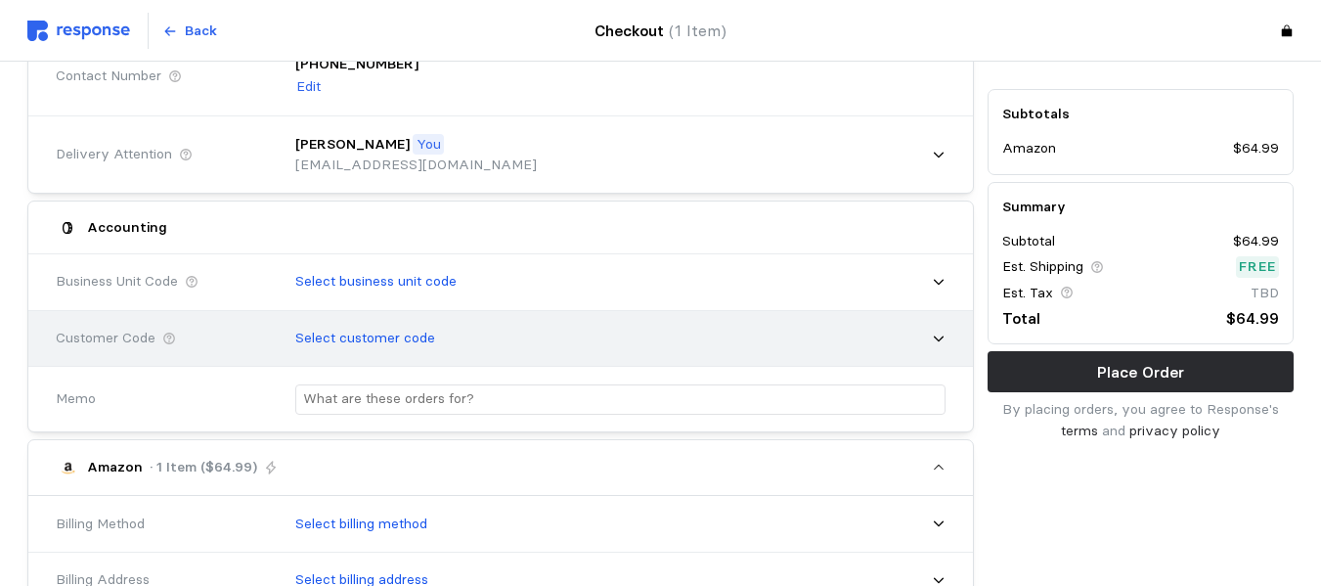
click at [939, 334] on icon at bounding box center [939, 338] width 14 height 14
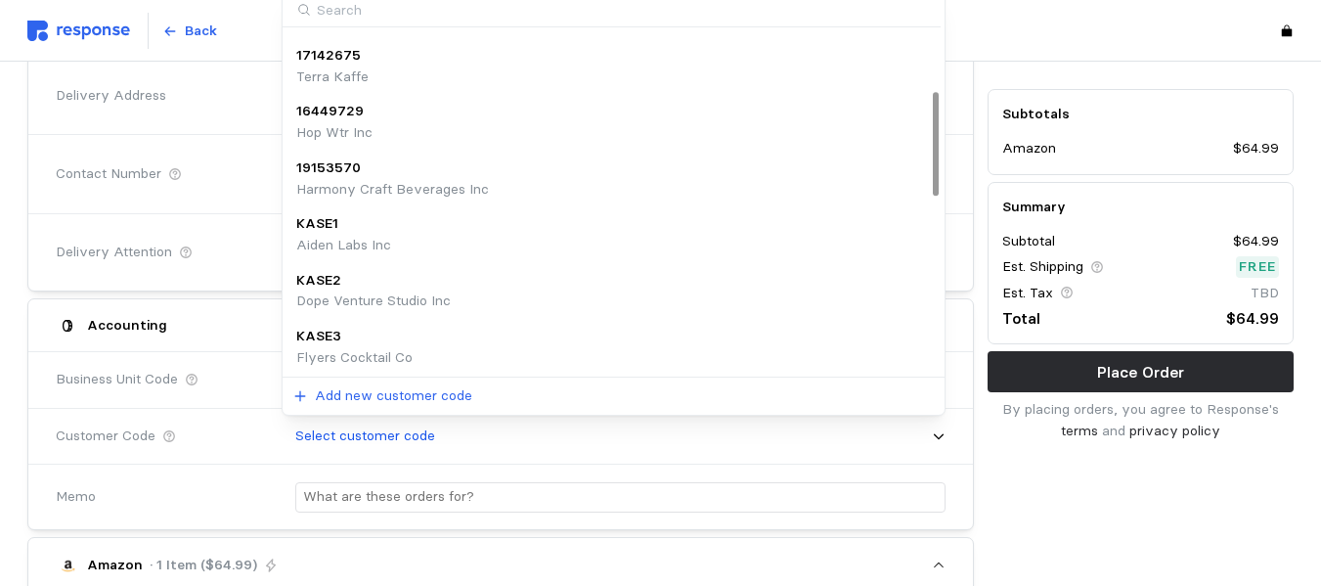
scroll to position [196, 0]
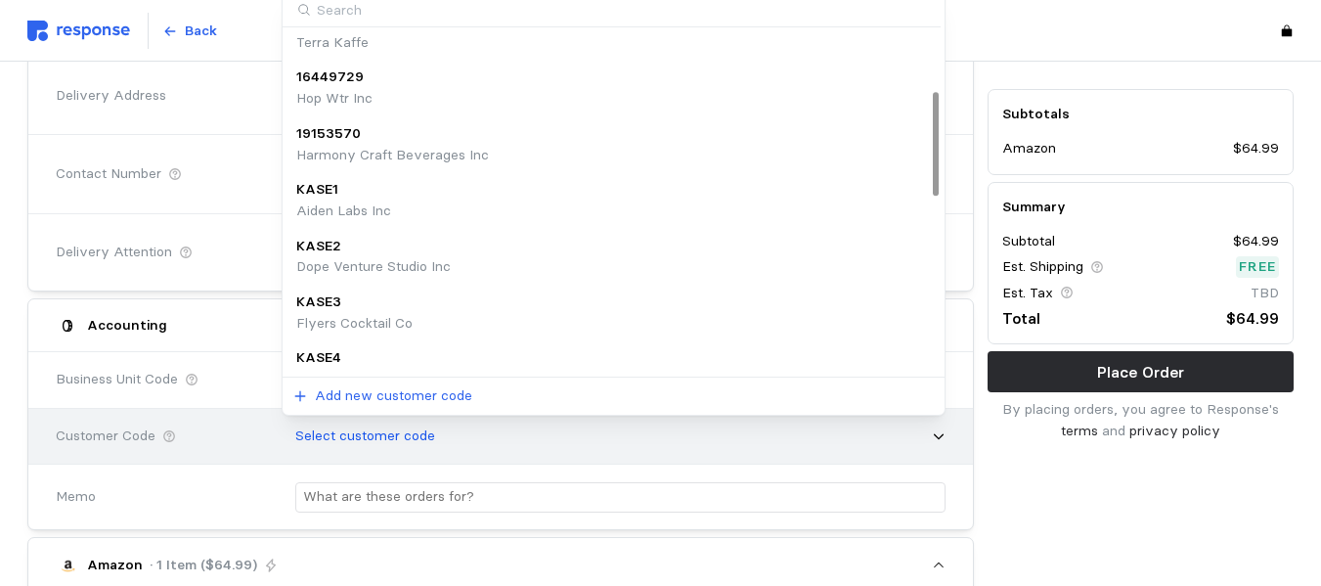
click at [579, 456] on div "Select customer code" at bounding box center [614, 436] width 664 height 49
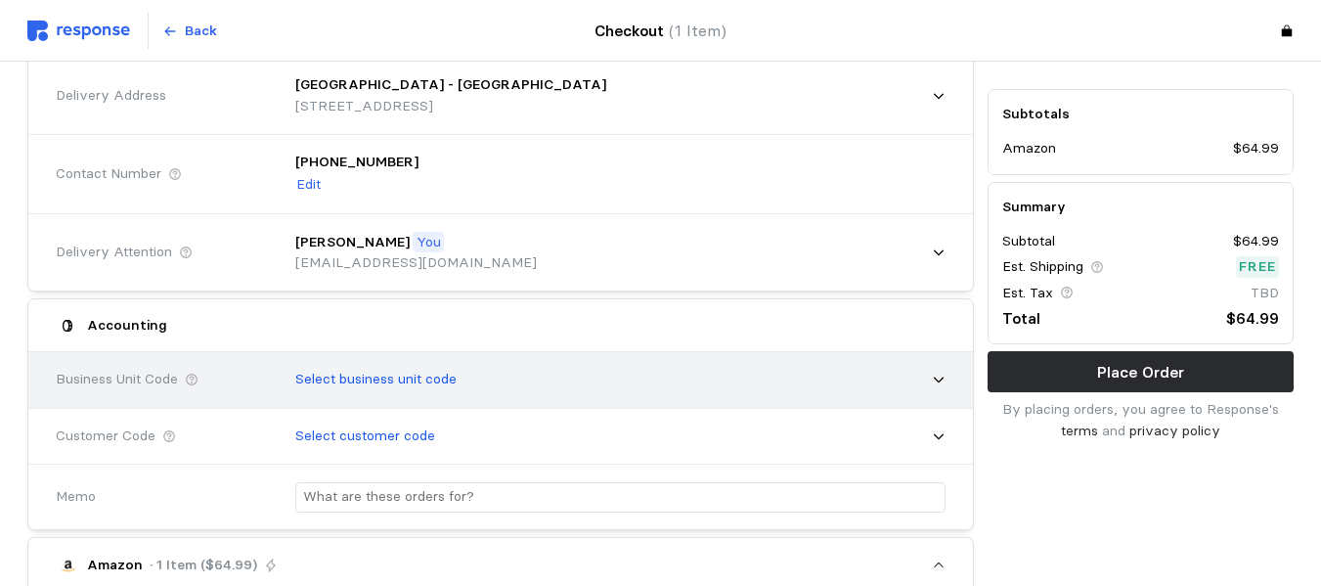
click at [416, 373] on p "Select business unit code" at bounding box center [375, 380] width 161 height 22
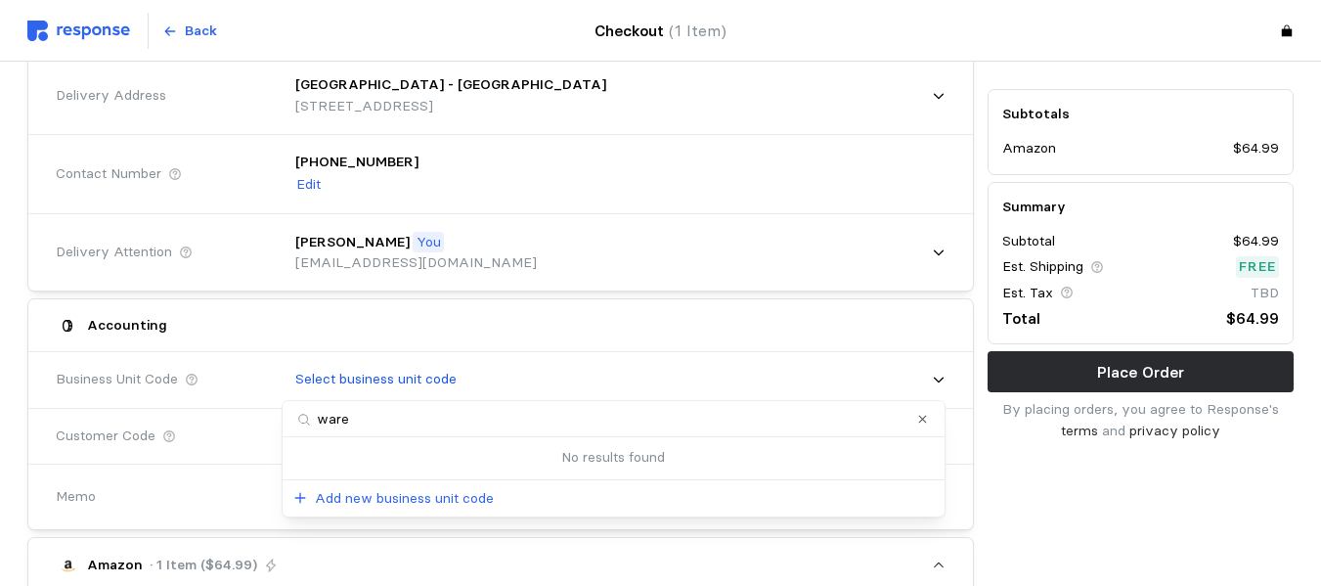
drag, startPoint x: 371, startPoint y: 419, endPoint x: 0, endPoint y: 364, distance: 374.7
click at [0, 367] on body "Back Checkout (1 Item) Place Order 1. Confirm Your Cart 2. Billing & Delivery 3…" at bounding box center [660, 581] width 1321 height 1554
type input "o"
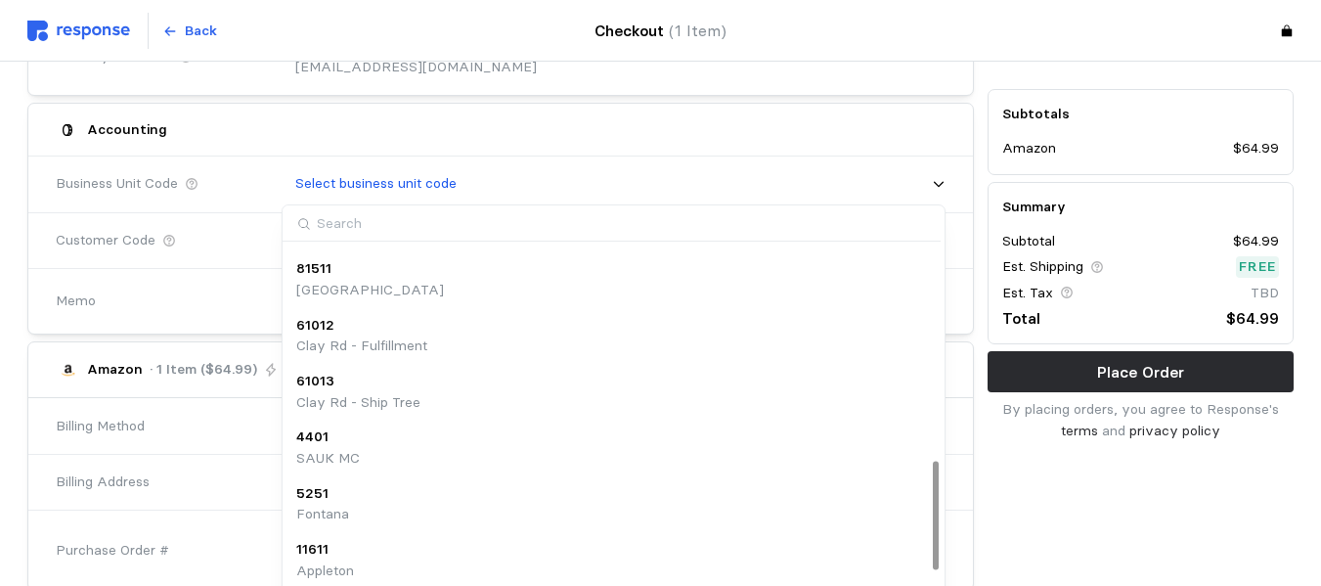
scroll to position [723, 0]
click at [173, 300] on div "Memo" at bounding box center [162, 301] width 212 height 22
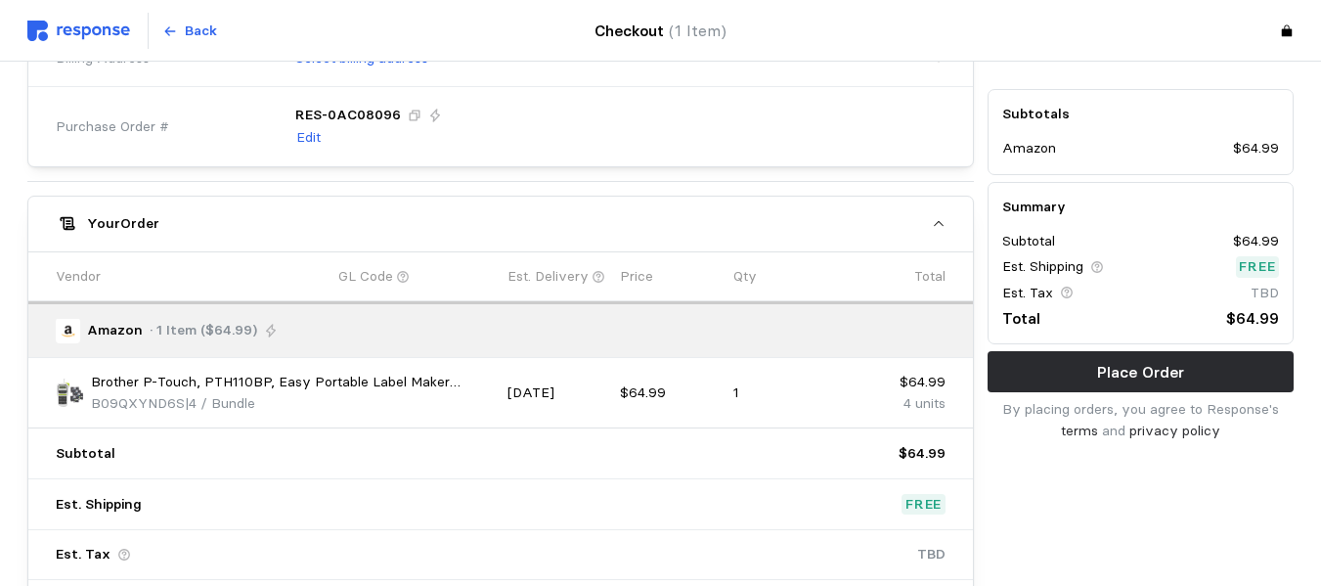
scroll to position [480, 0]
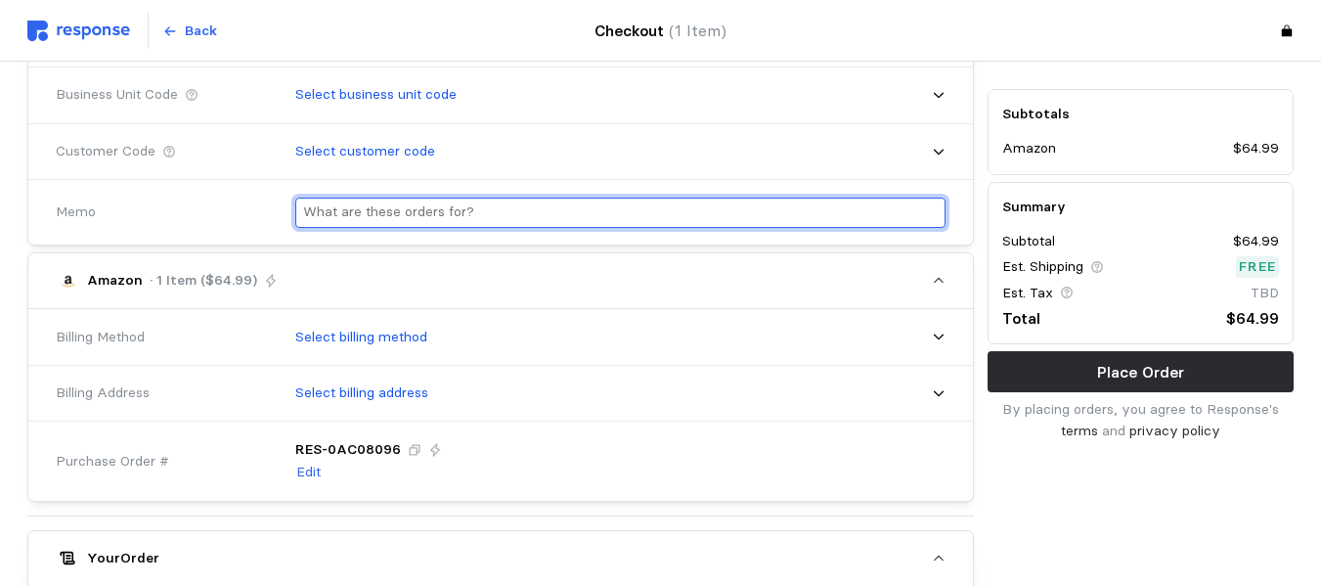
click at [359, 210] on input "text" at bounding box center [620, 212] width 635 height 28
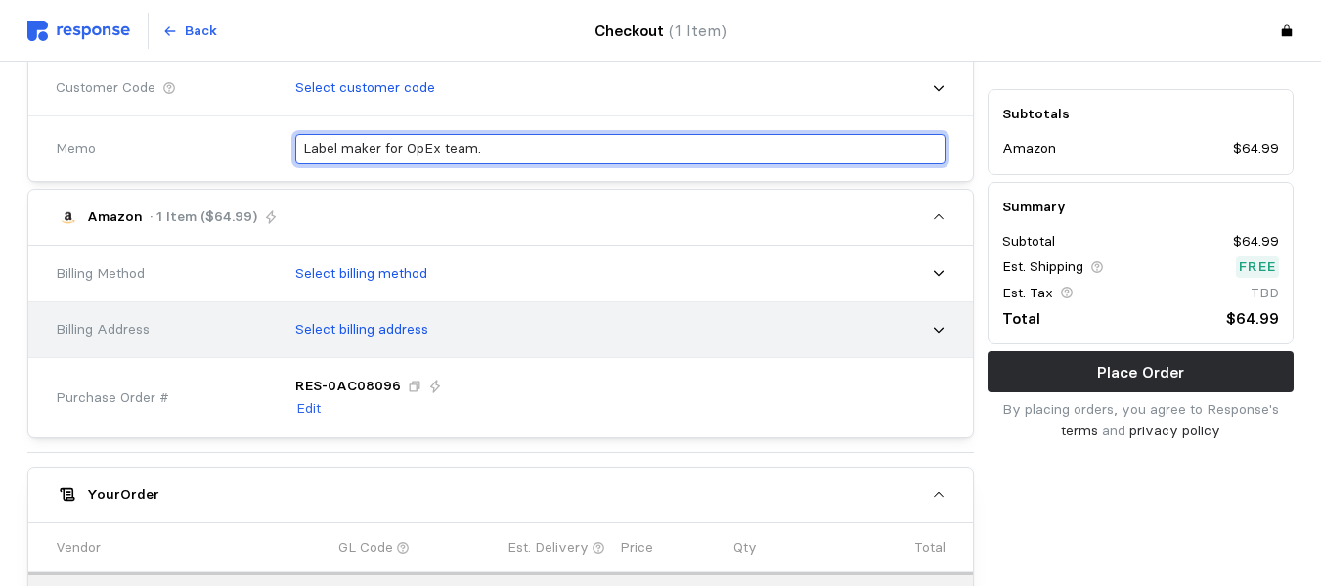
scroll to position [578, 0]
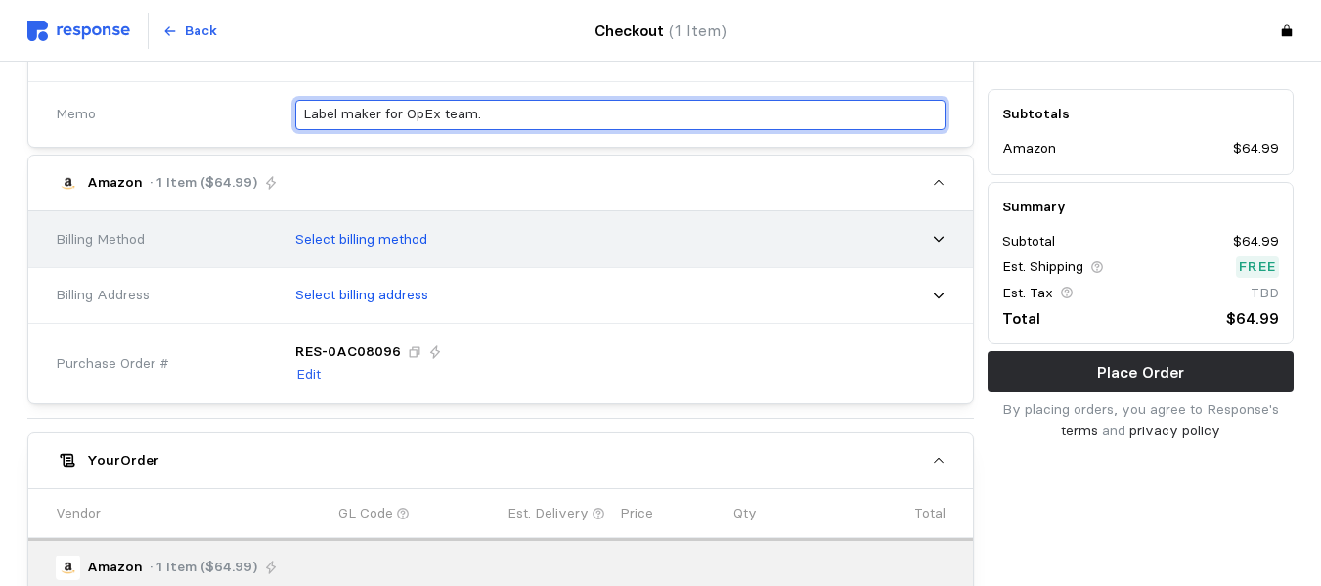
type input "Label maker for OpEx team."
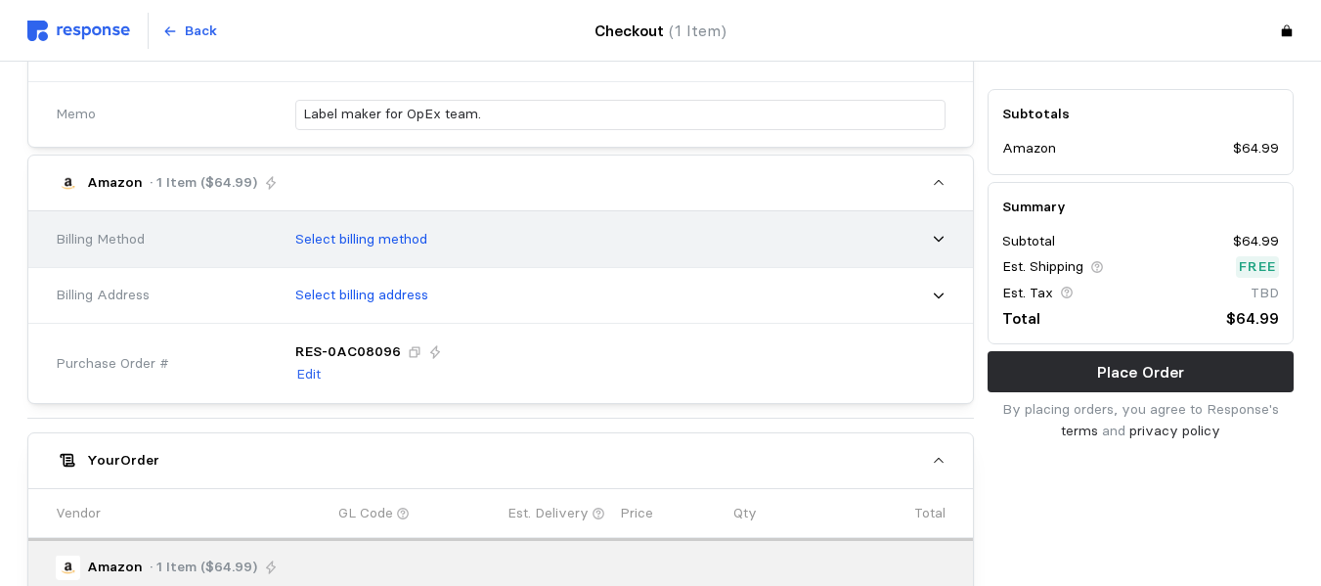
click at [382, 245] on p "Select billing method" at bounding box center [361, 240] width 132 height 22
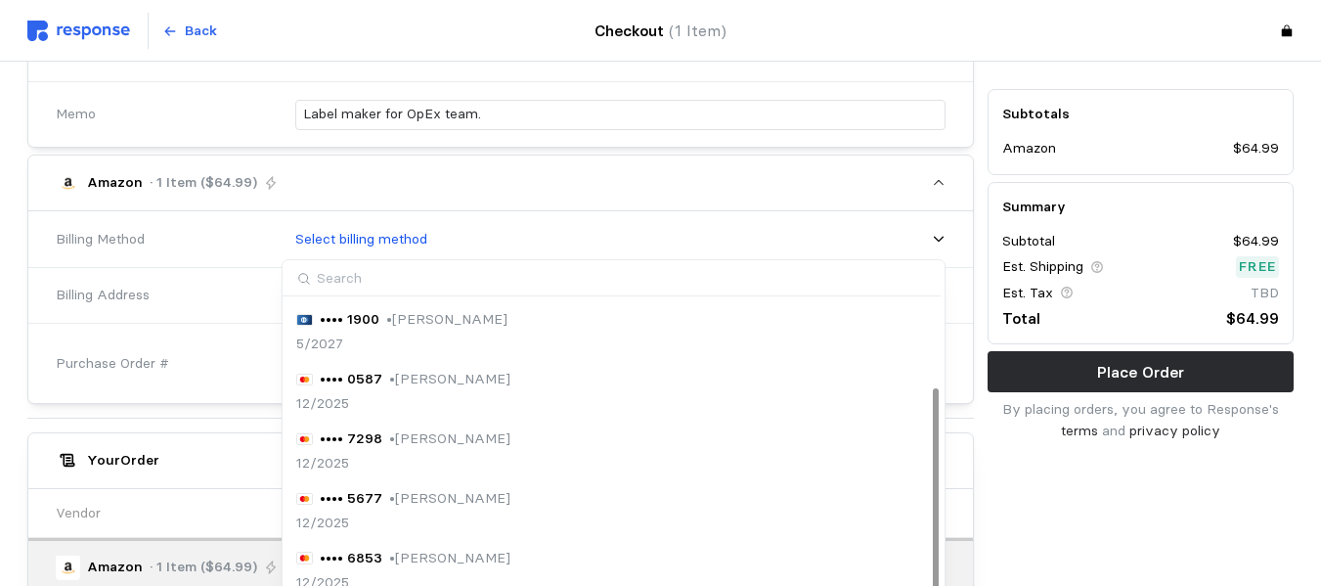
scroll to position [134, 0]
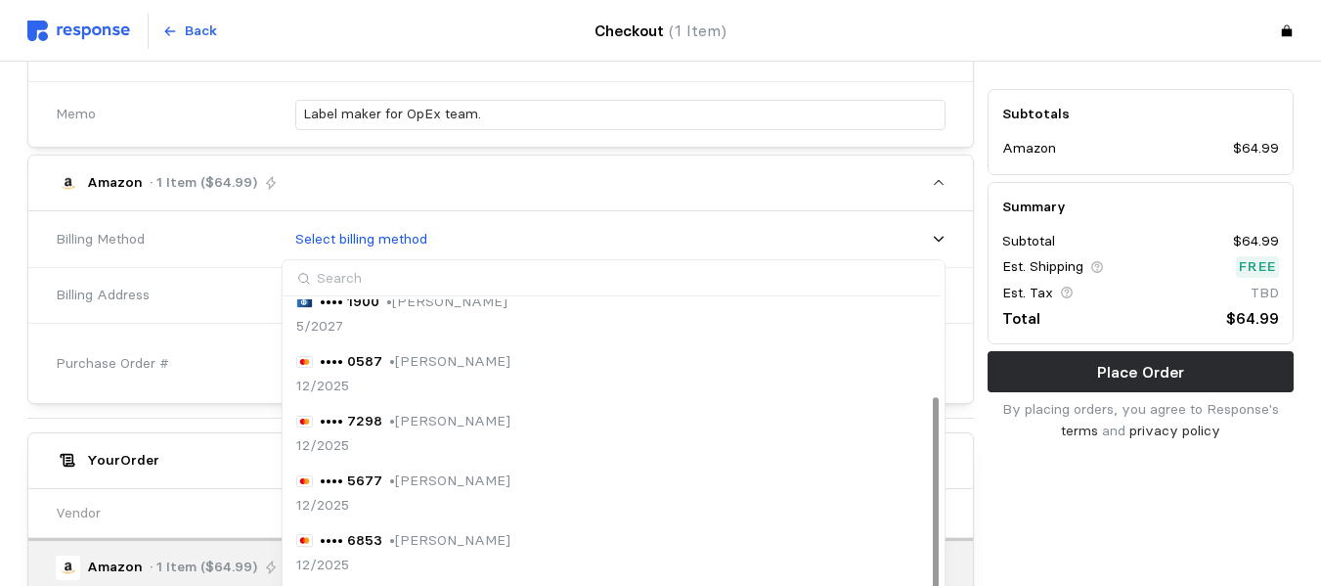
click at [464, 487] on p "• Brandon Savage" at bounding box center [449, 481] width 121 height 22
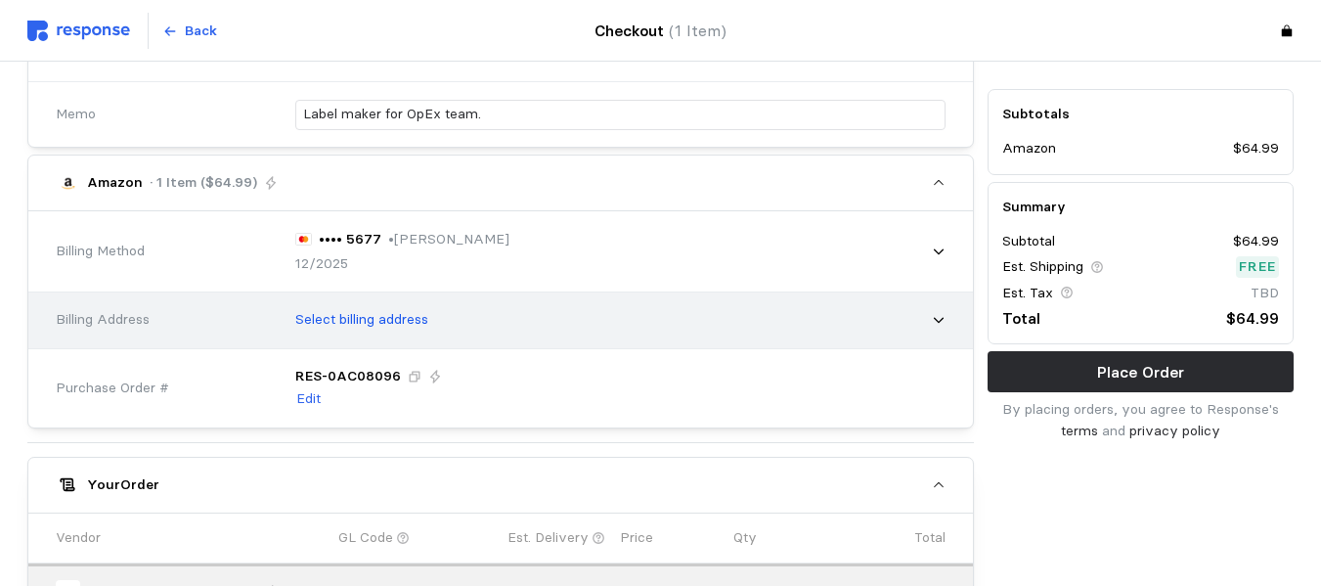
click at [388, 314] on p "Select billing address" at bounding box center [361, 320] width 133 height 22
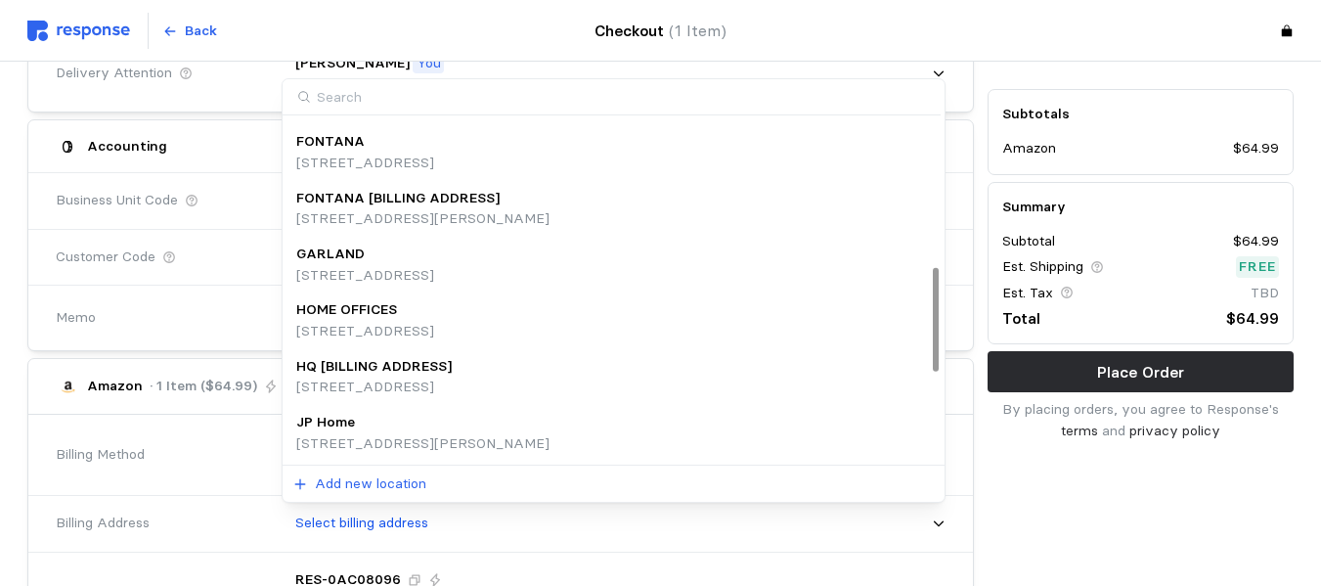
scroll to position [489, 0]
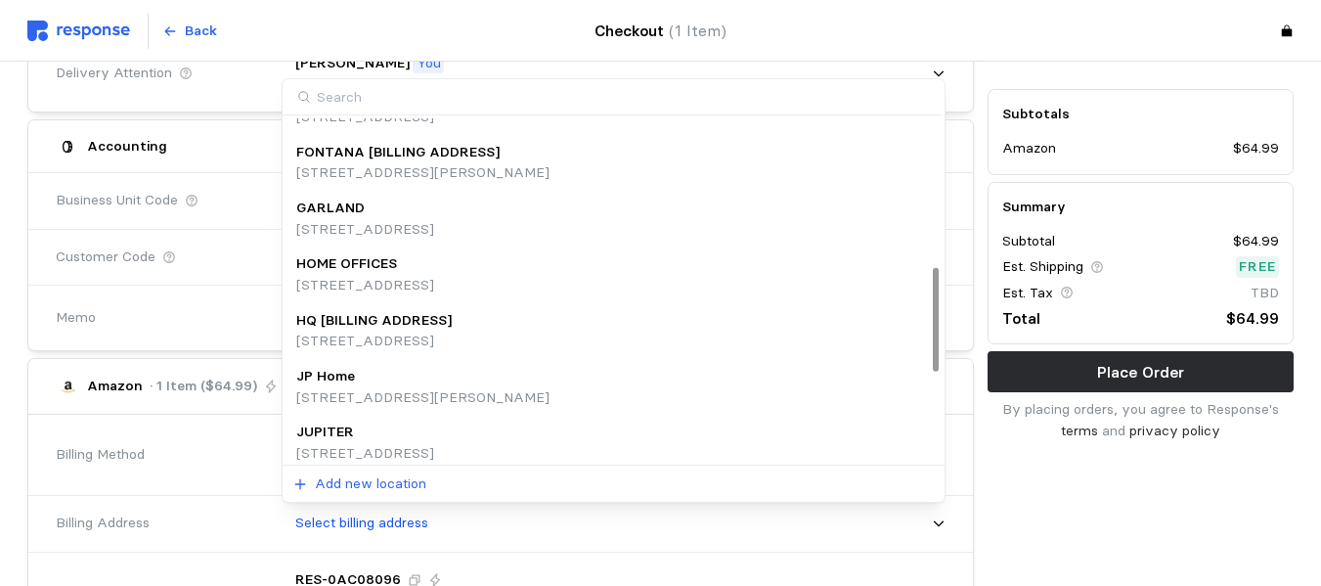
click at [381, 335] on p "1160 N Mayflower Drive, Appleton, WI, 54912, United States" at bounding box center [373, 341] width 155 height 22
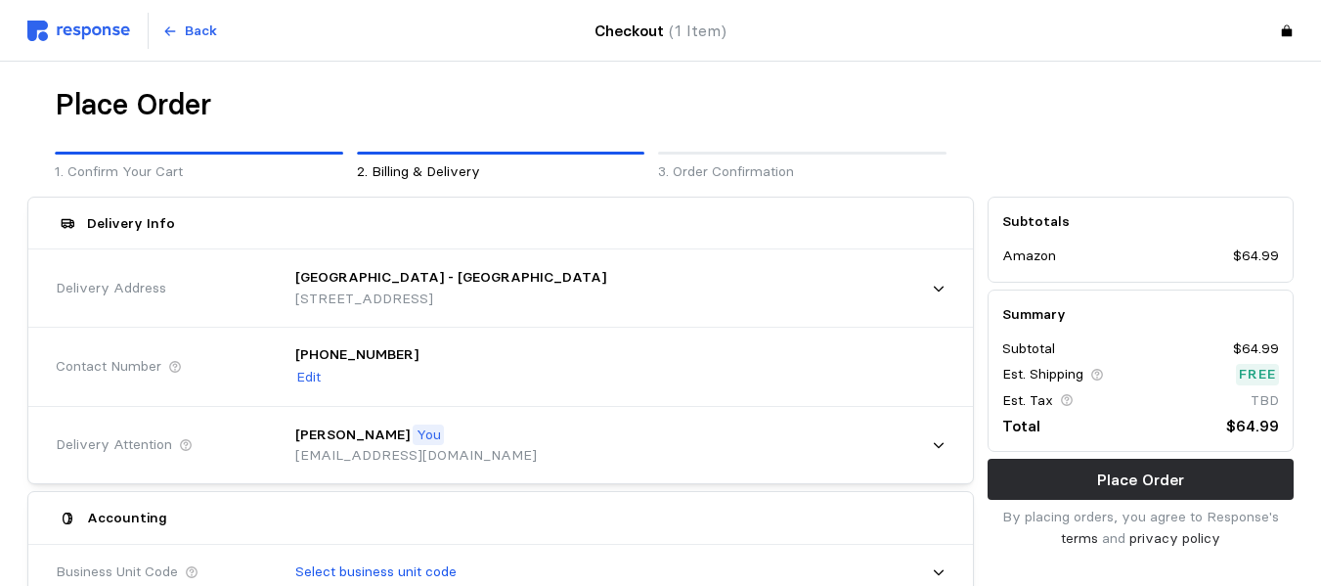
scroll to position [0, 0]
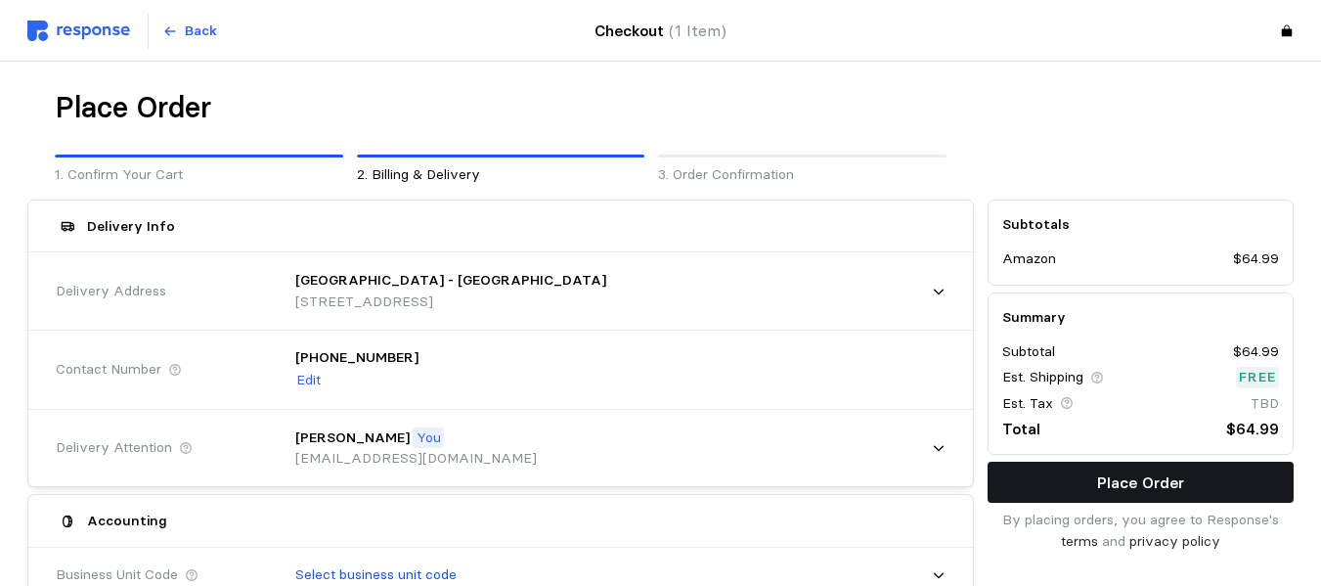
click at [964, 475] on p "Place Order" at bounding box center [1140, 482] width 87 height 24
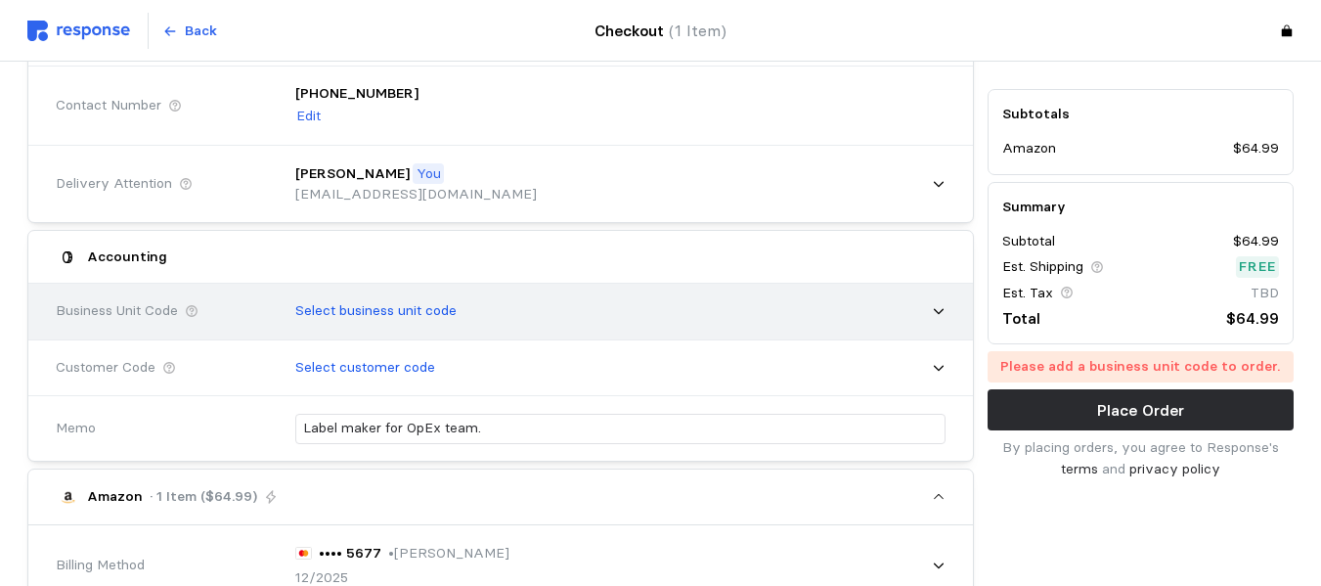
scroll to position [293, 0]
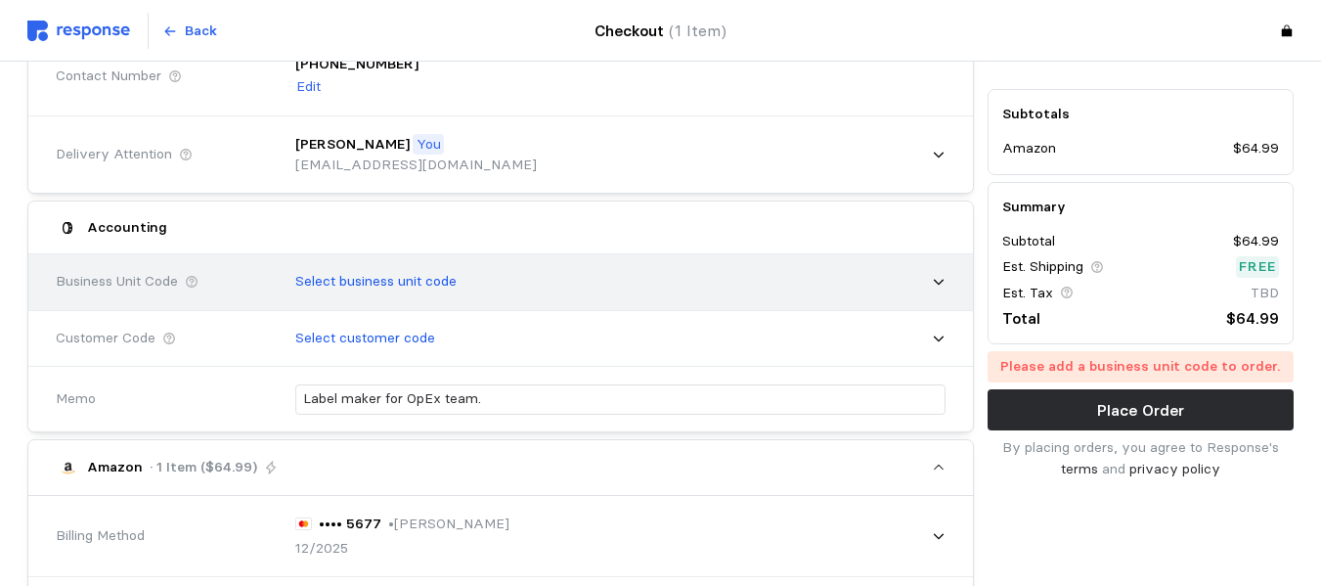
click at [539, 293] on div "Select business unit code" at bounding box center [614, 281] width 664 height 49
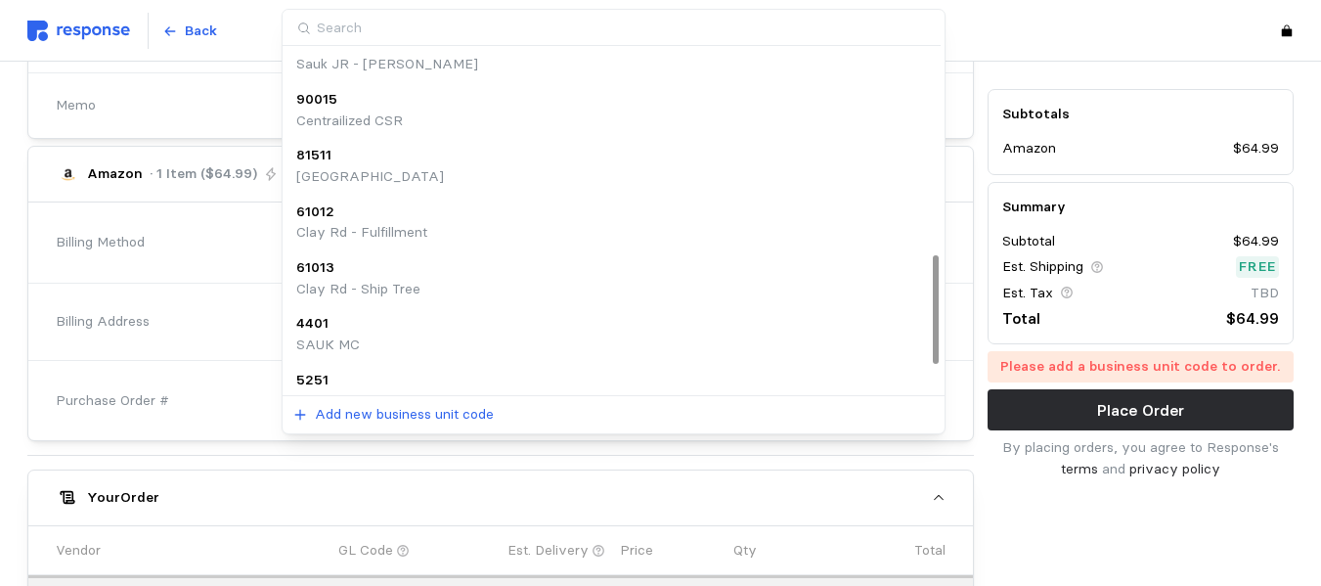
scroll to position [723, 0]
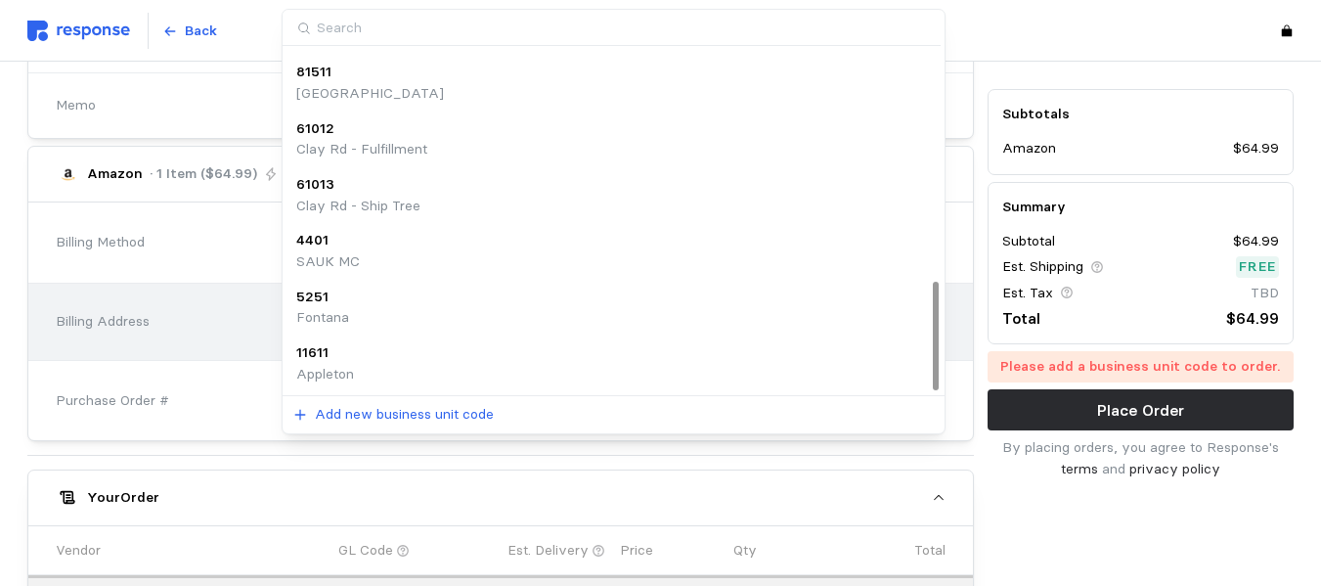
click at [335, 359] on div "11611" at bounding box center [325, 353] width 58 height 22
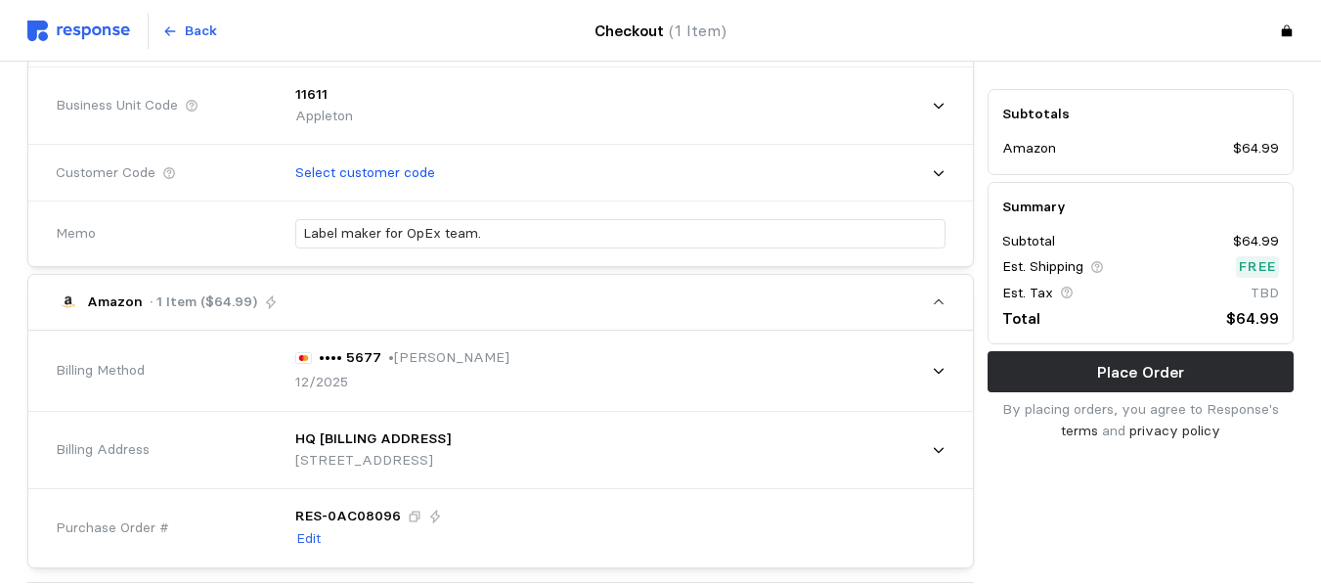
scroll to position [304, 0]
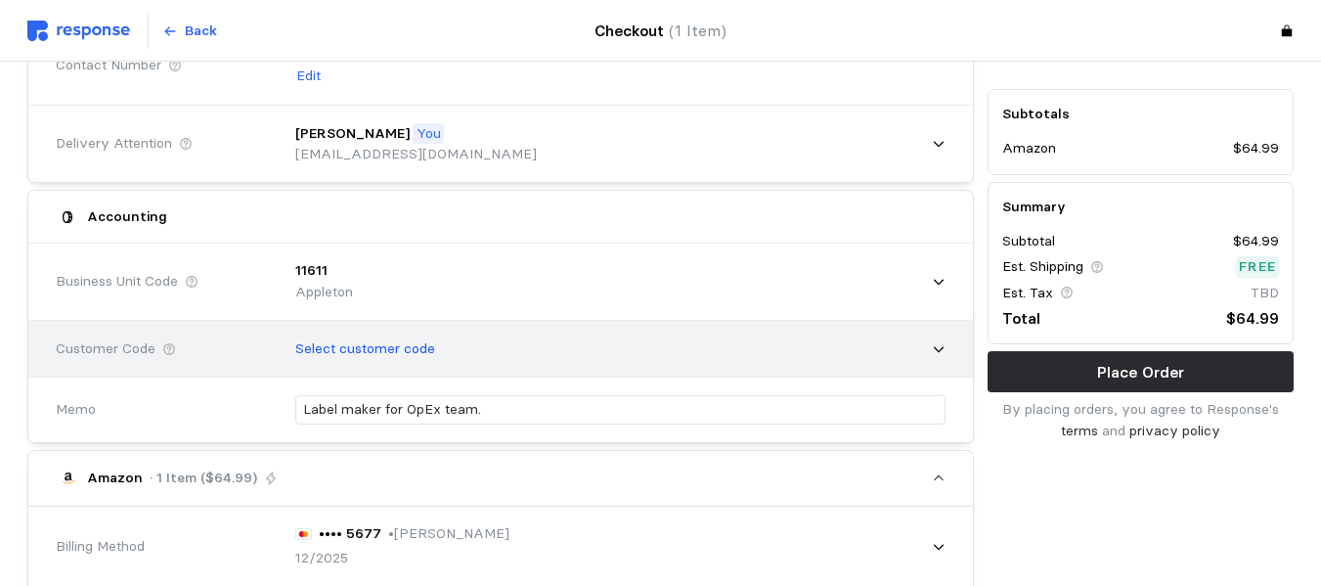
click at [391, 346] on p "Select customer code" at bounding box center [365, 349] width 140 height 22
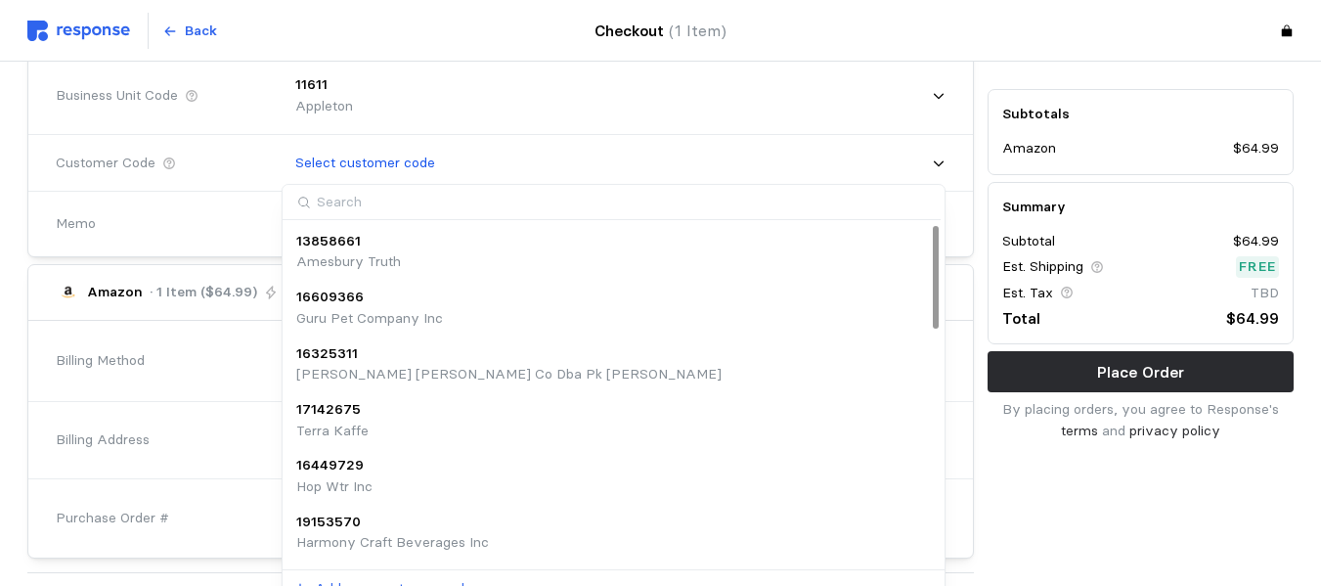
scroll to position [489, 0]
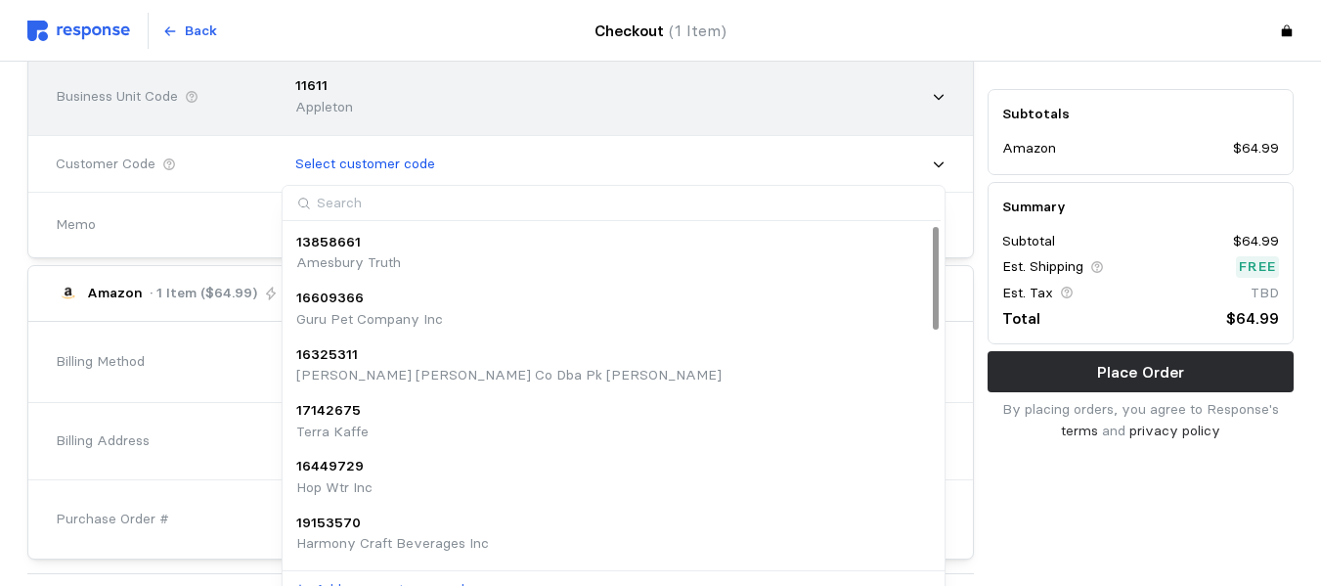
click at [601, 81] on div "11611 Appleton" at bounding box center [614, 96] width 664 height 69
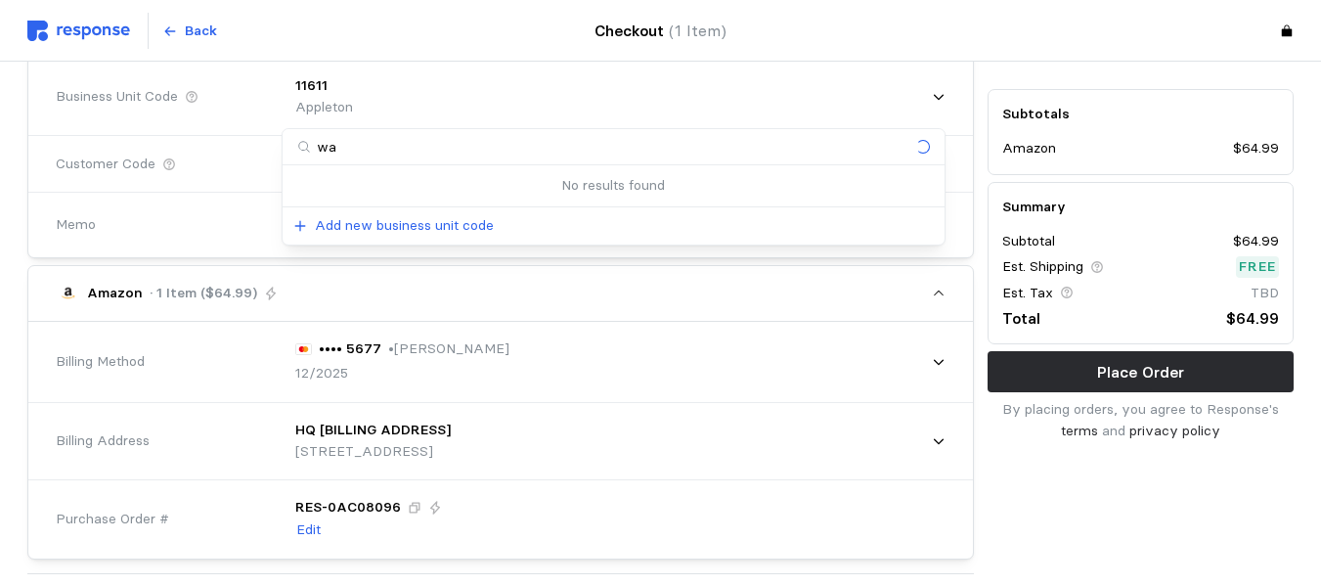
type input "w"
type input "h"
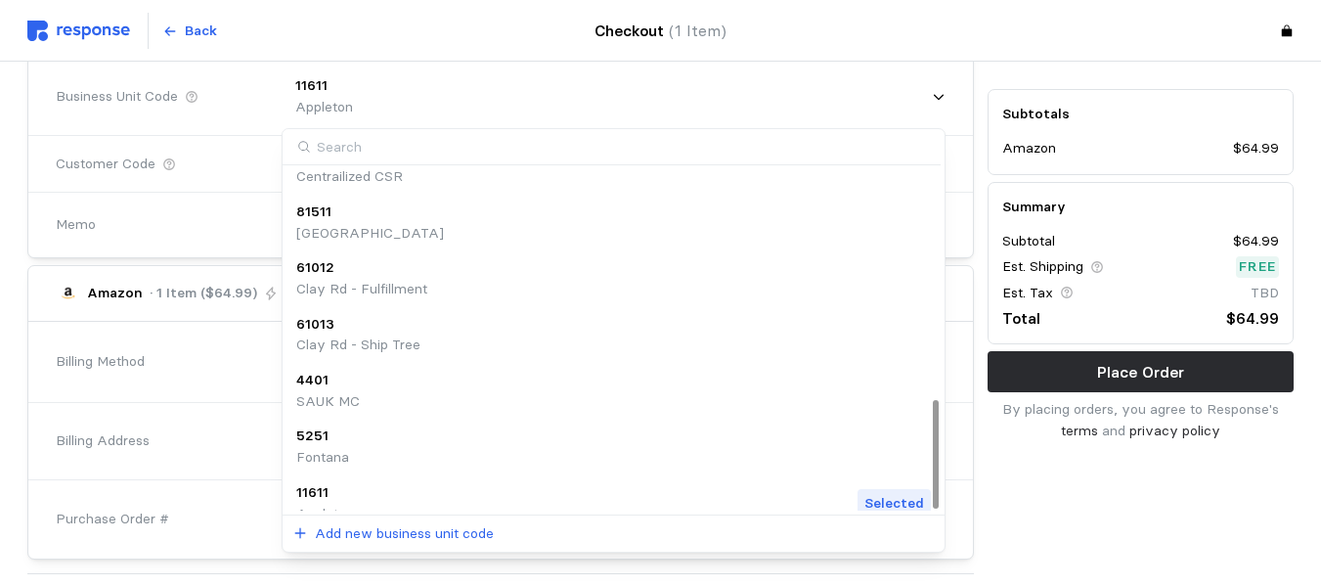
scroll to position [723, 0]
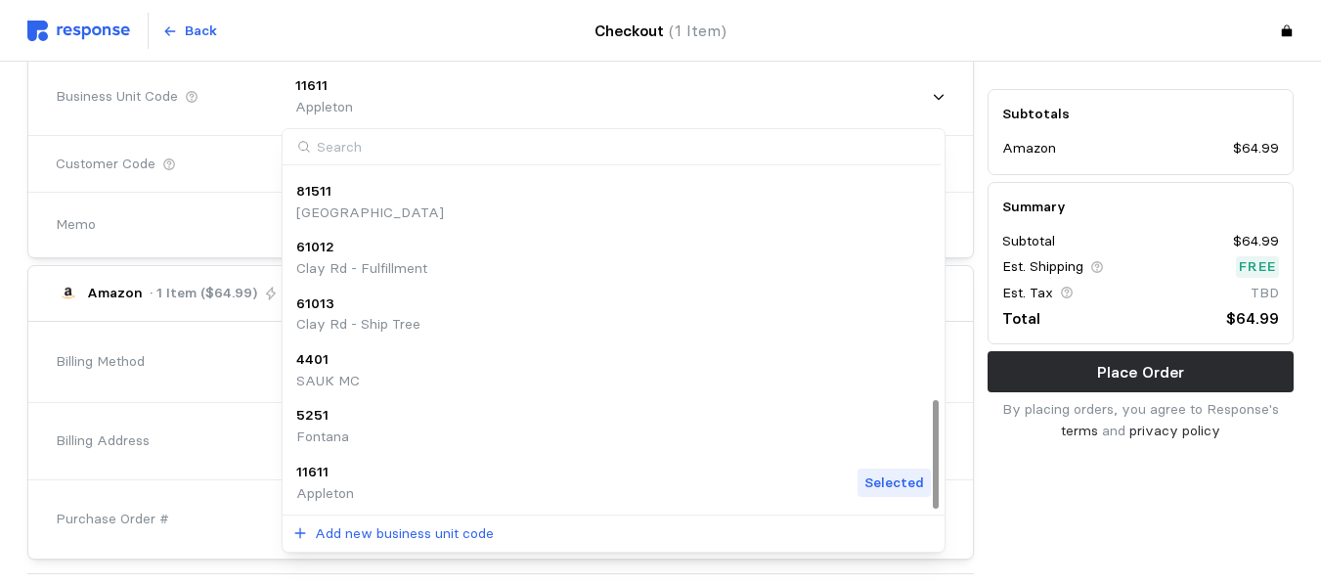
click at [331, 483] on p "Appleton" at bounding box center [325, 494] width 58 height 22
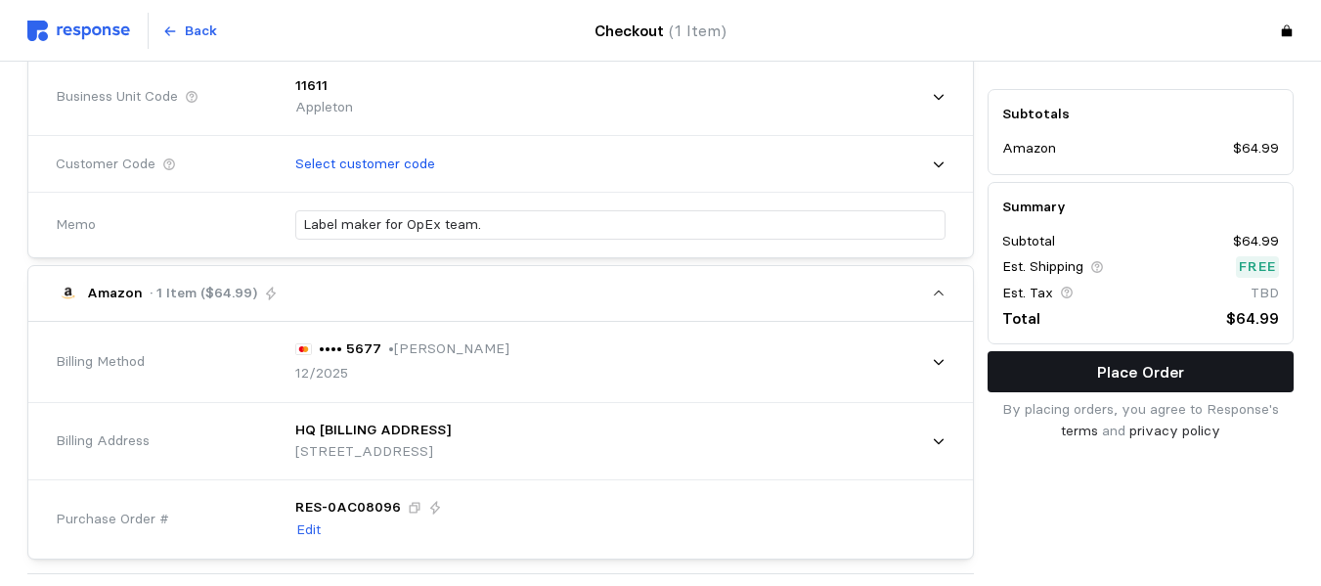
click at [964, 369] on p "Place Order" at bounding box center [1140, 372] width 87 height 24
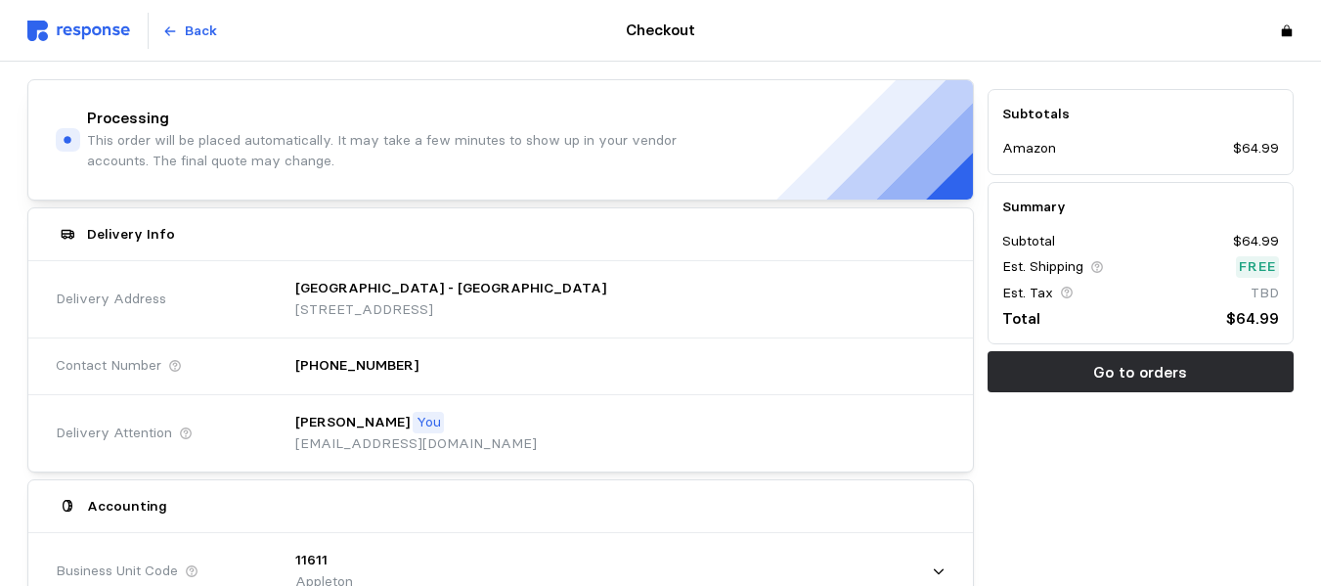
scroll to position [0, 0]
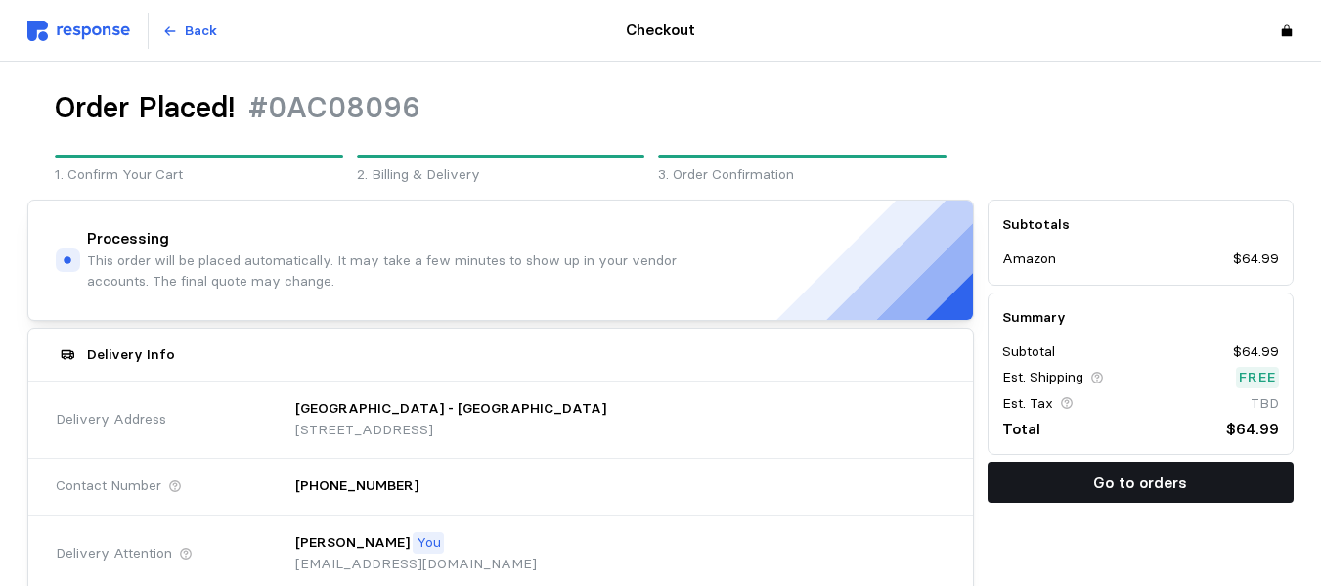
click at [964, 480] on button "Go to orders" at bounding box center [1140, 481] width 306 height 41
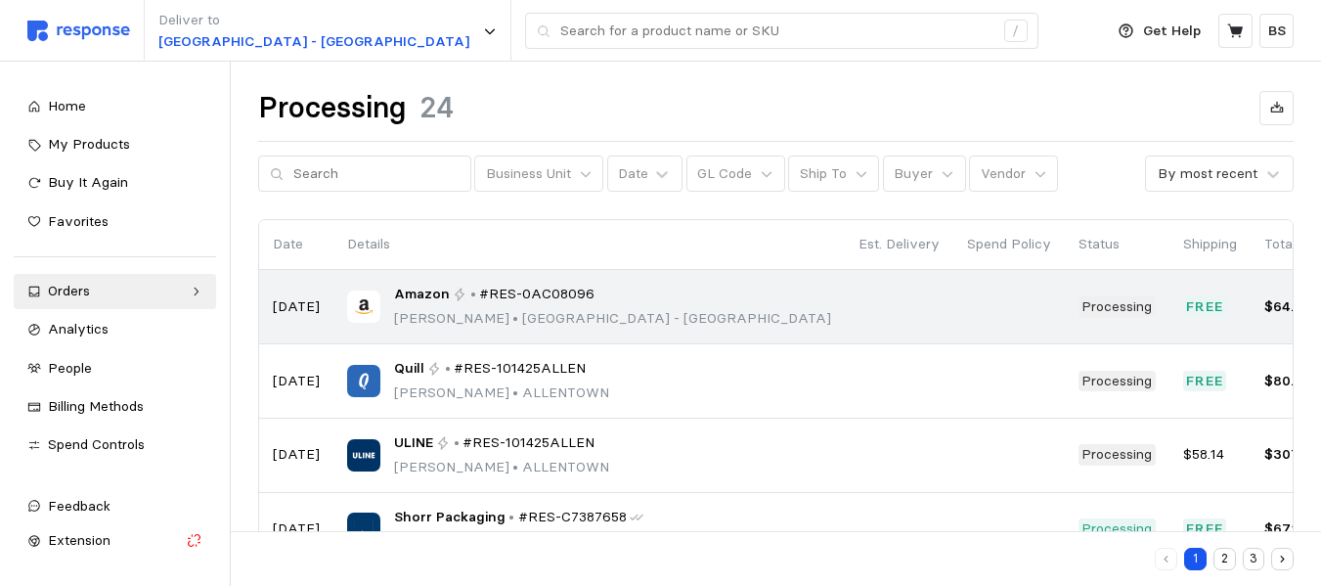
click at [519, 293] on span "#RES-0AC08096" at bounding box center [536, 295] width 115 height 22
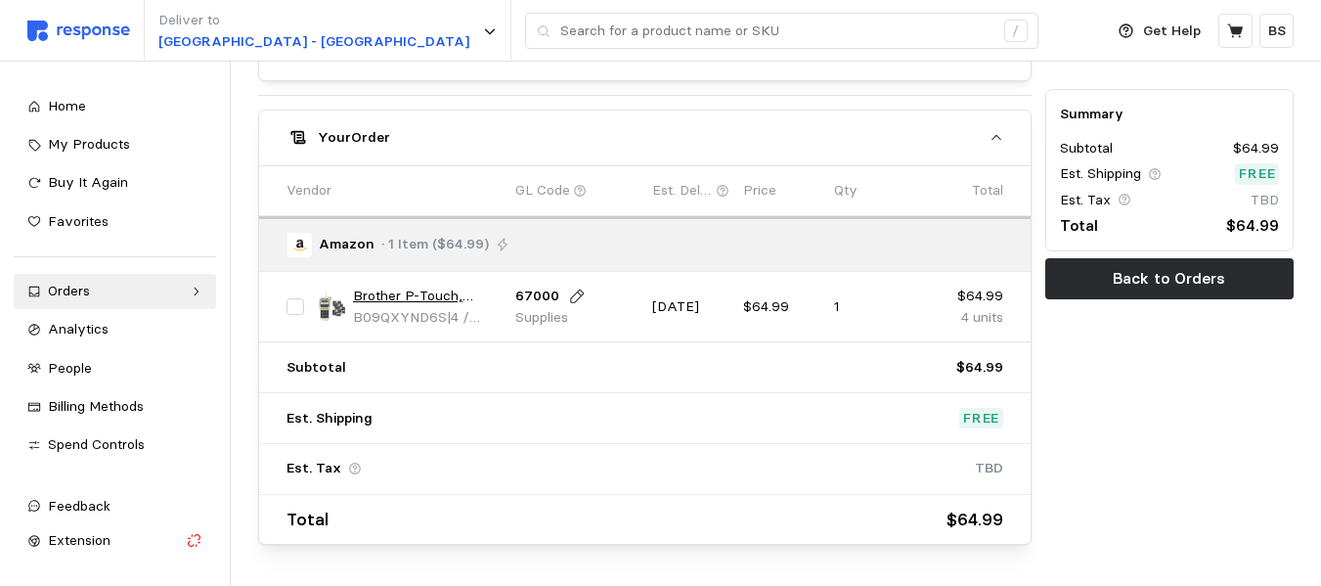
scroll to position [1144, 0]
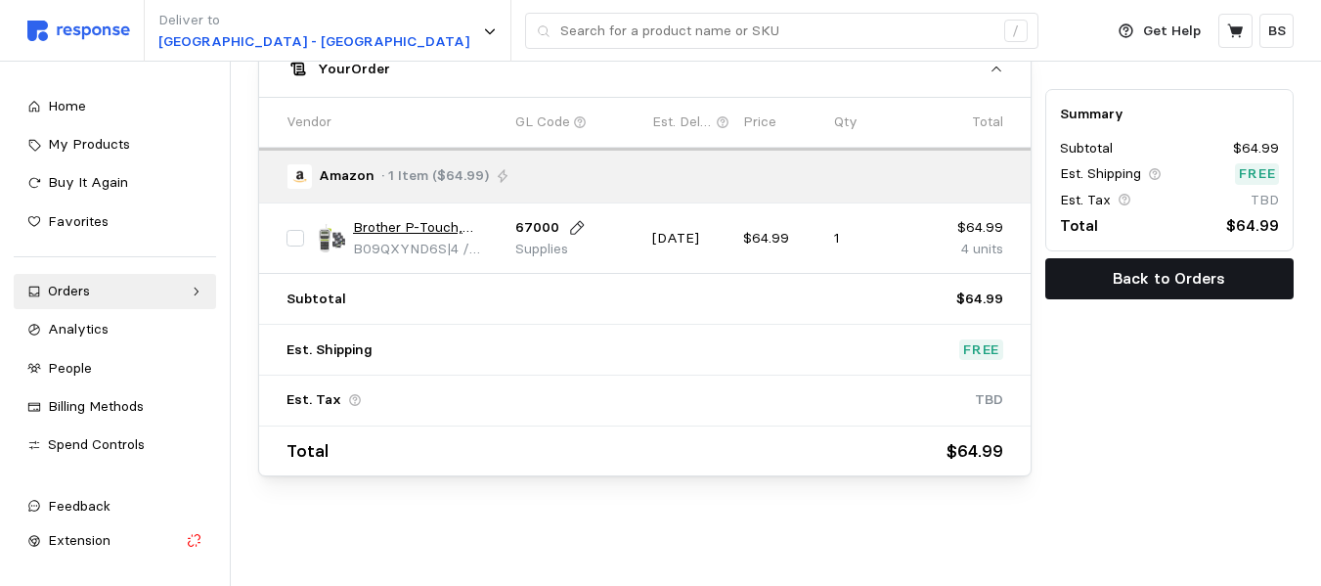
click at [964, 290] on button "Back to Orders" at bounding box center [1169, 279] width 248 height 41
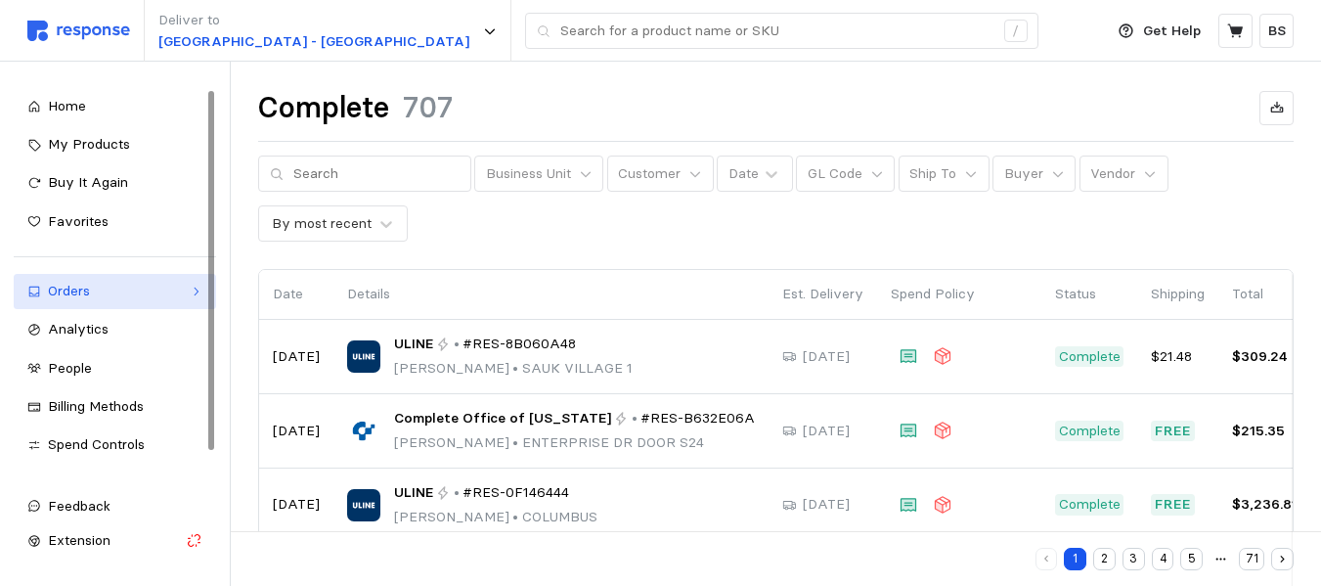
click at [79, 288] on div "Orders" at bounding box center [115, 292] width 134 height 22
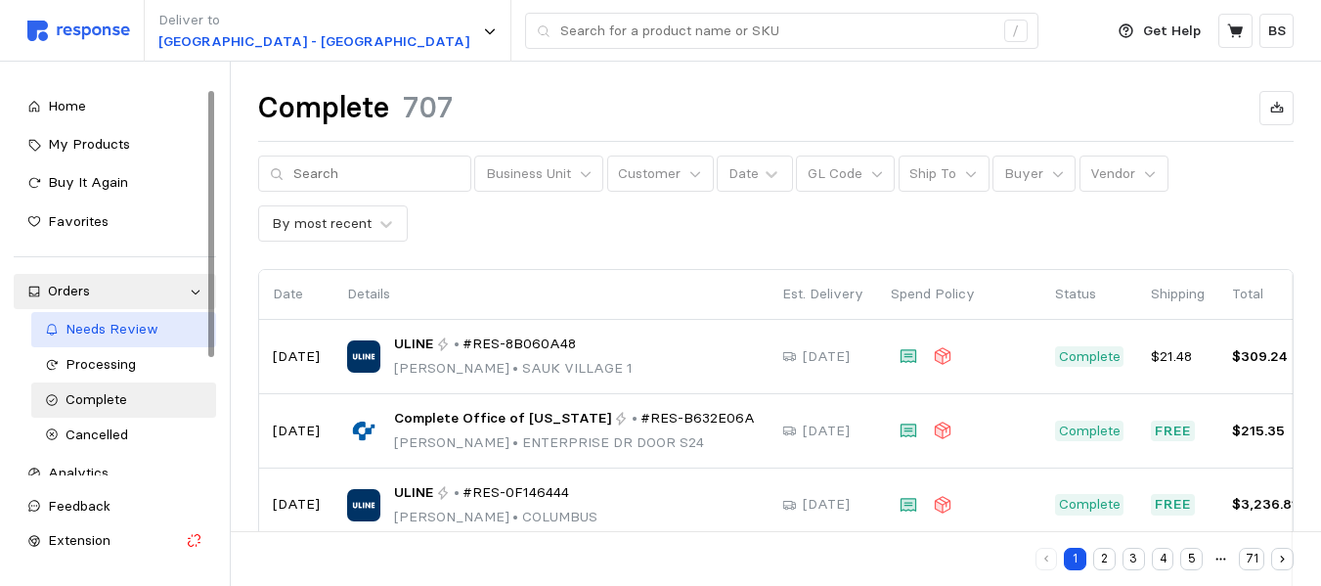
click at [109, 325] on span "Needs Review" at bounding box center [112, 329] width 93 height 18
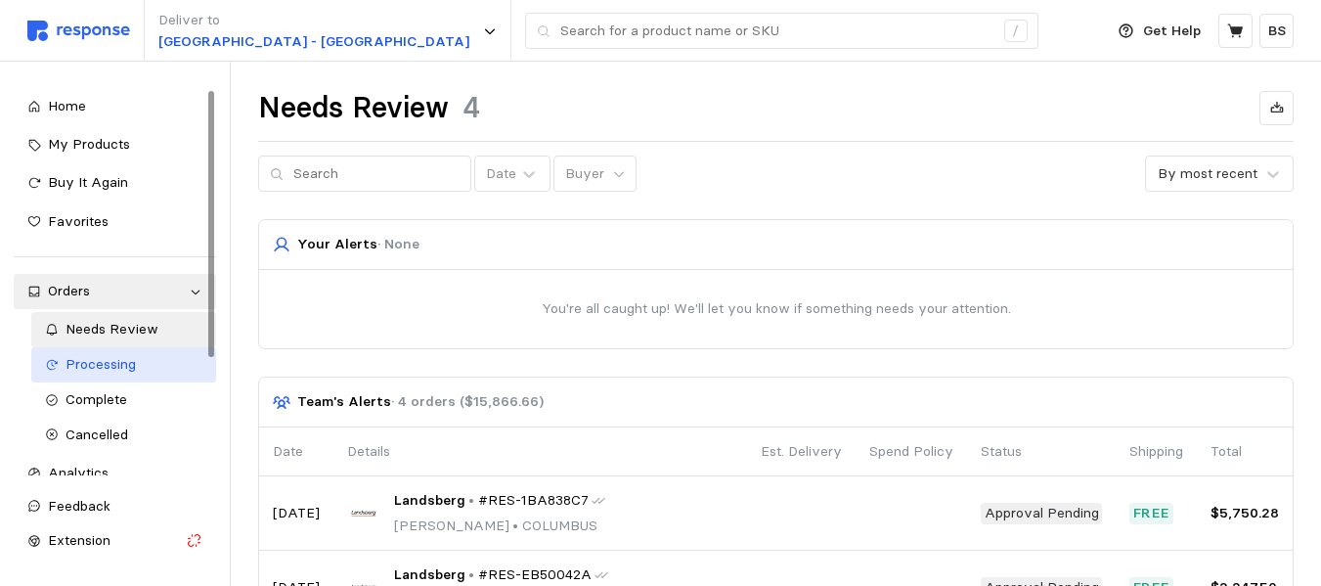
click at [101, 363] on span "Processing" at bounding box center [101, 364] width 70 height 18
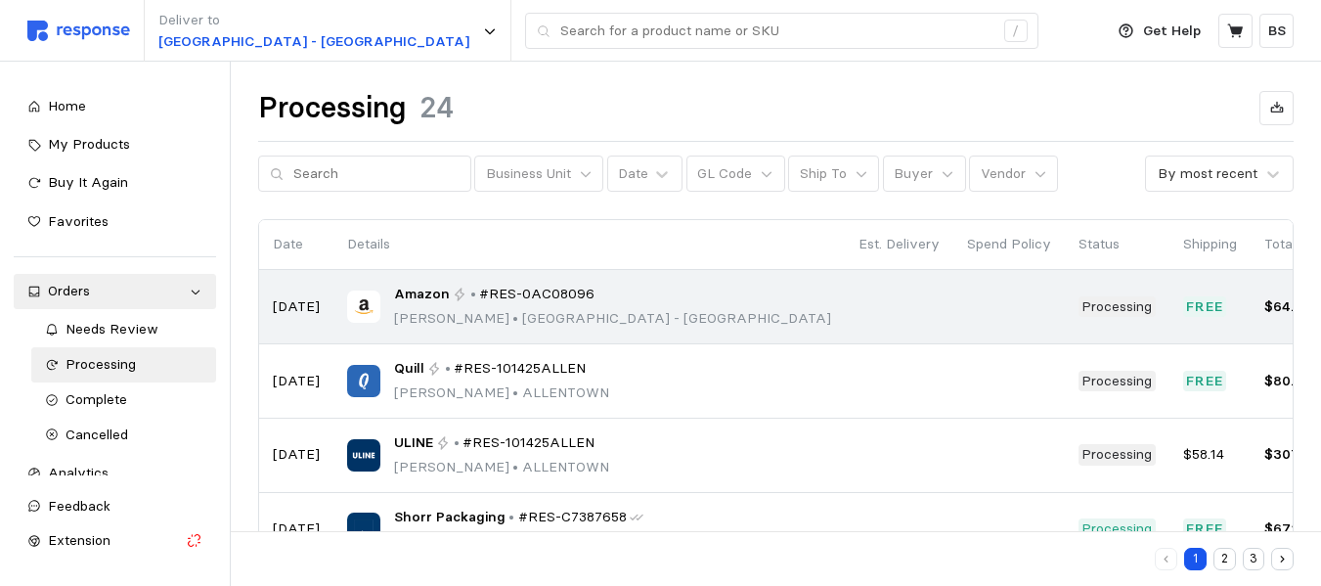
click at [505, 291] on span "#RES-0AC08096" at bounding box center [536, 295] width 115 height 22
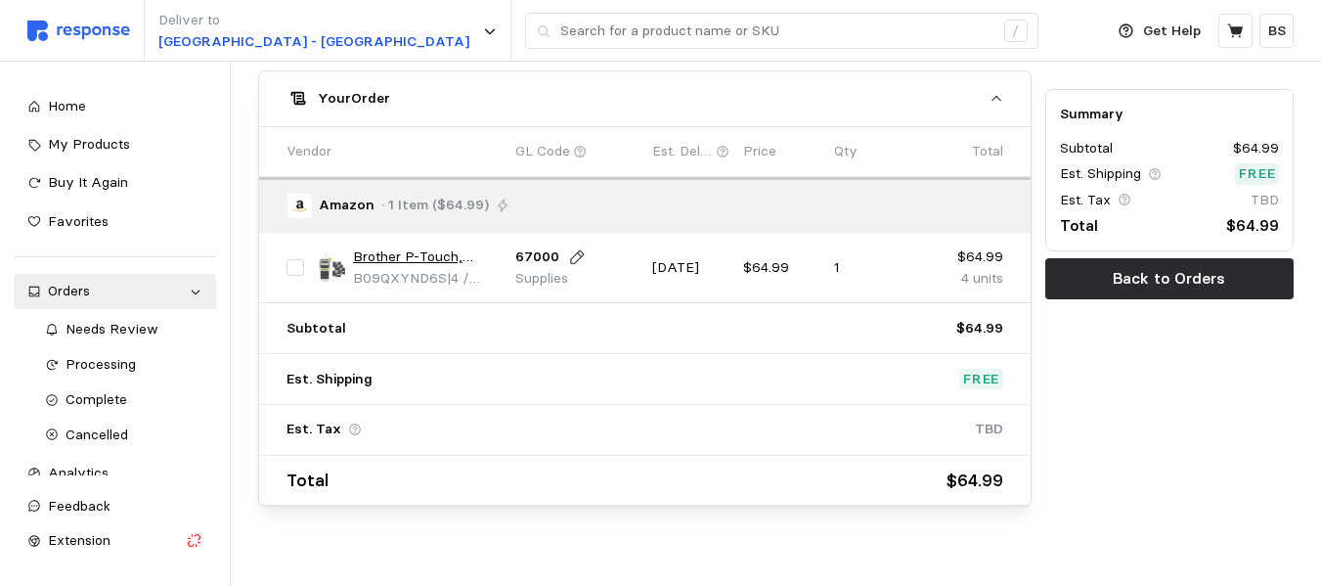
scroll to position [1144, 0]
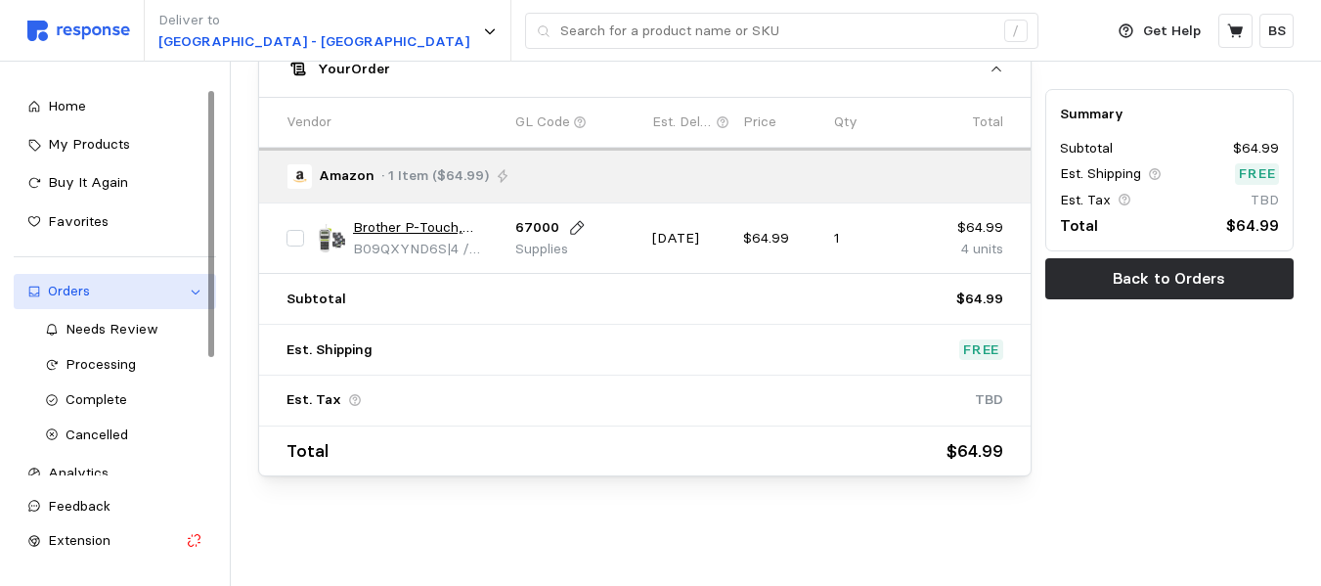
click at [69, 290] on div "Orders" at bounding box center [115, 292] width 134 height 22
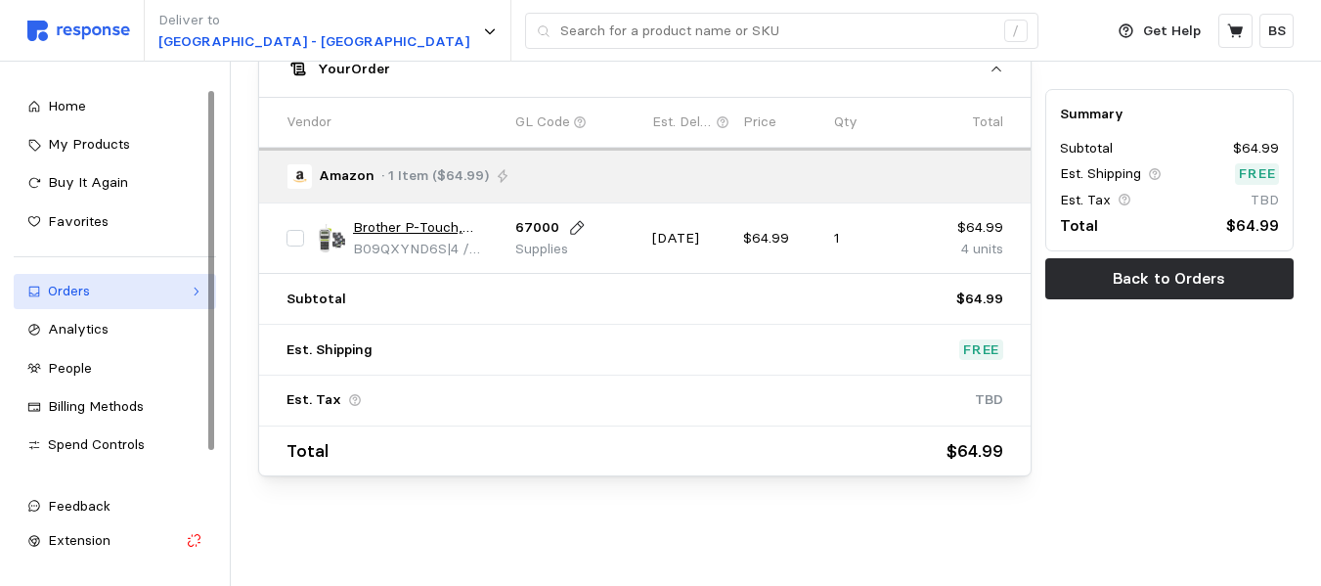
click at [69, 290] on div "Orders" at bounding box center [115, 292] width 134 height 22
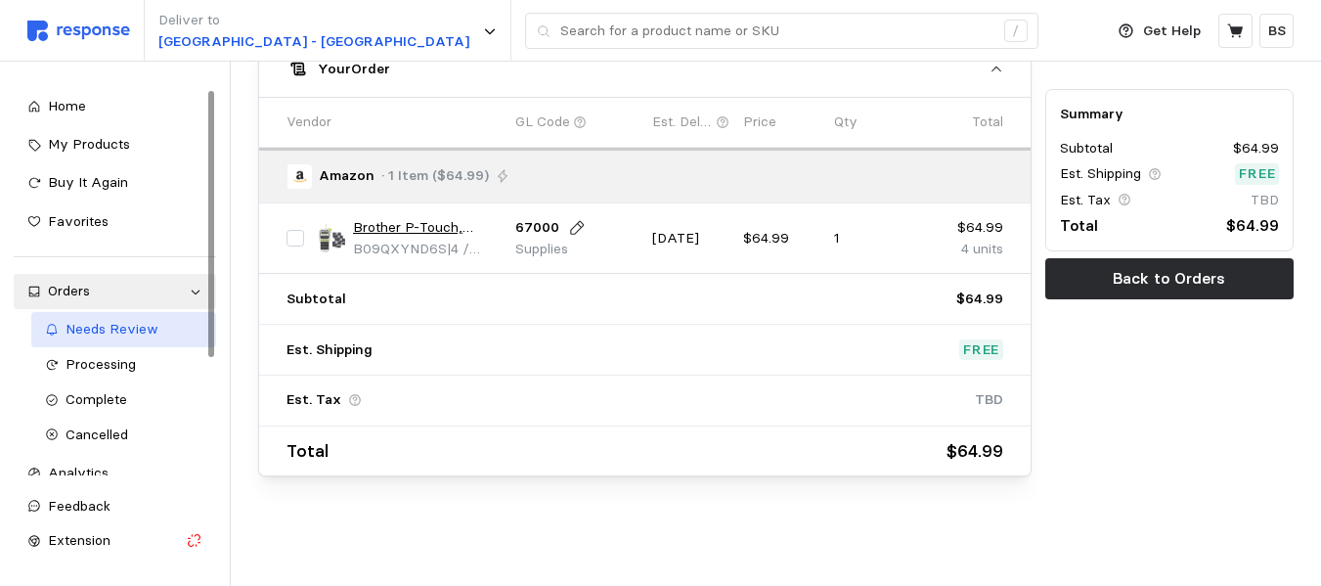
click at [99, 333] on span "Needs Review" at bounding box center [112, 329] width 93 height 18
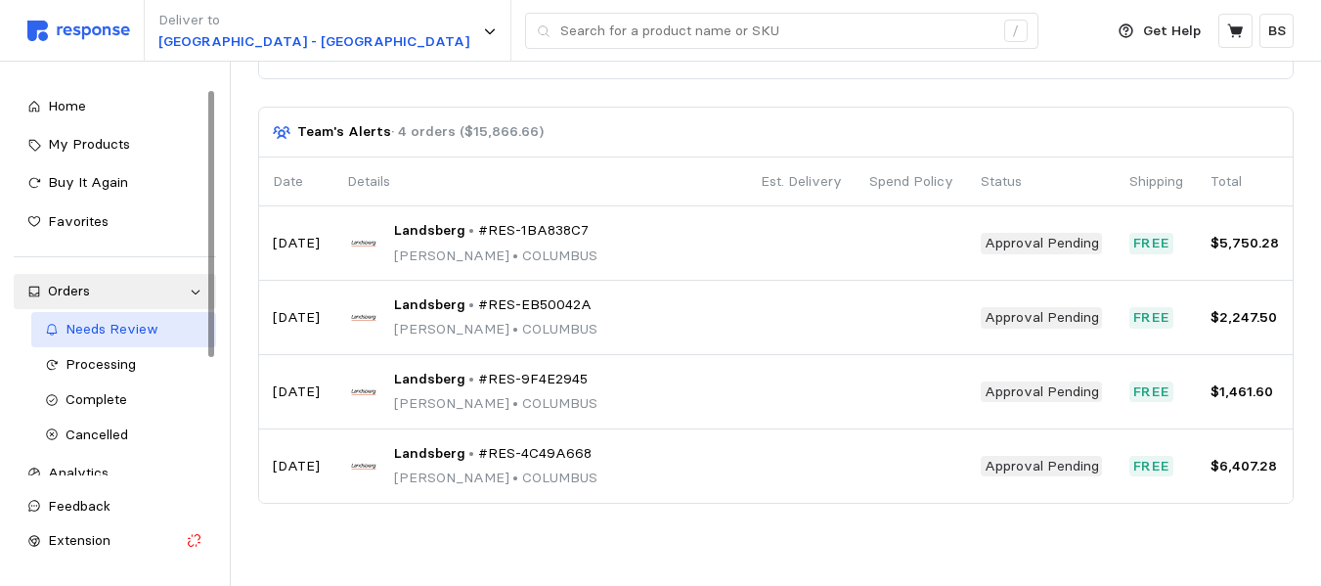
scroll to position [270, 0]
click at [83, 362] on span "Processing" at bounding box center [101, 364] width 70 height 18
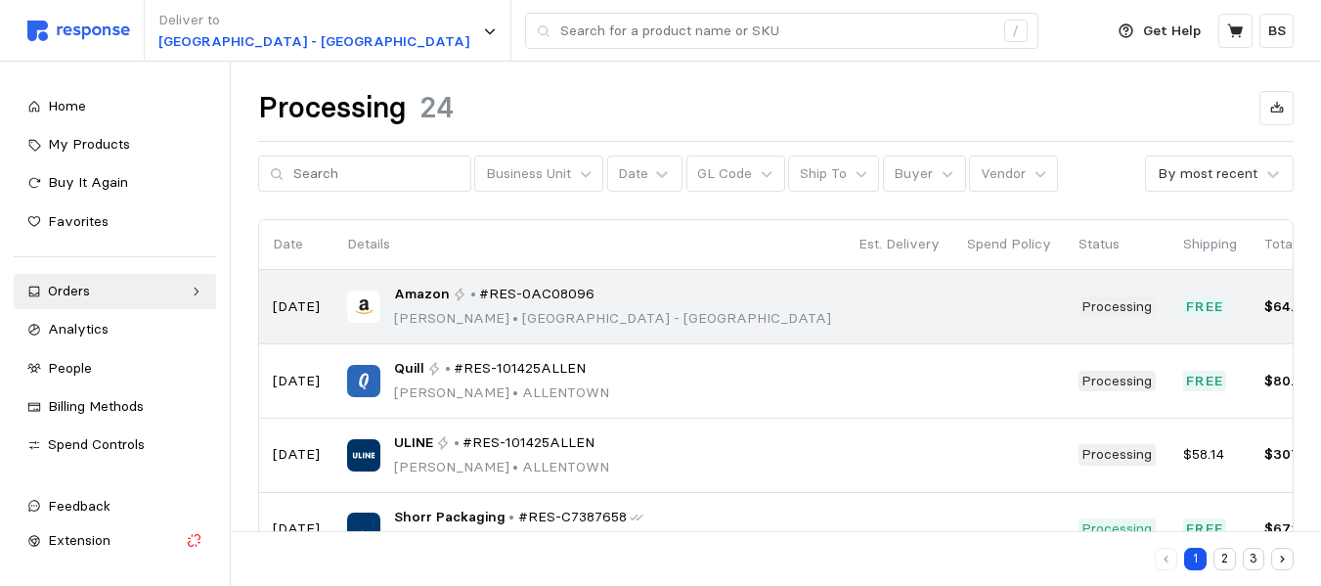
click at [534, 290] on span "#RES-0AC08096" at bounding box center [536, 295] width 115 height 22
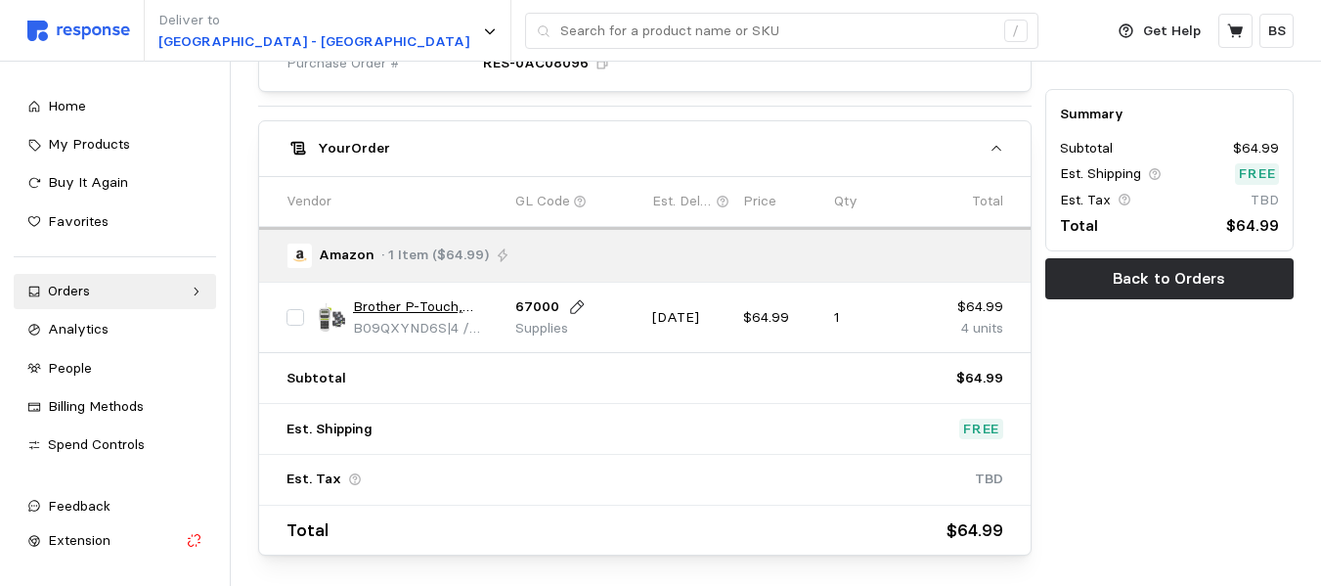
scroll to position [1144, 0]
